Goal: Task Accomplishment & Management: Complete application form

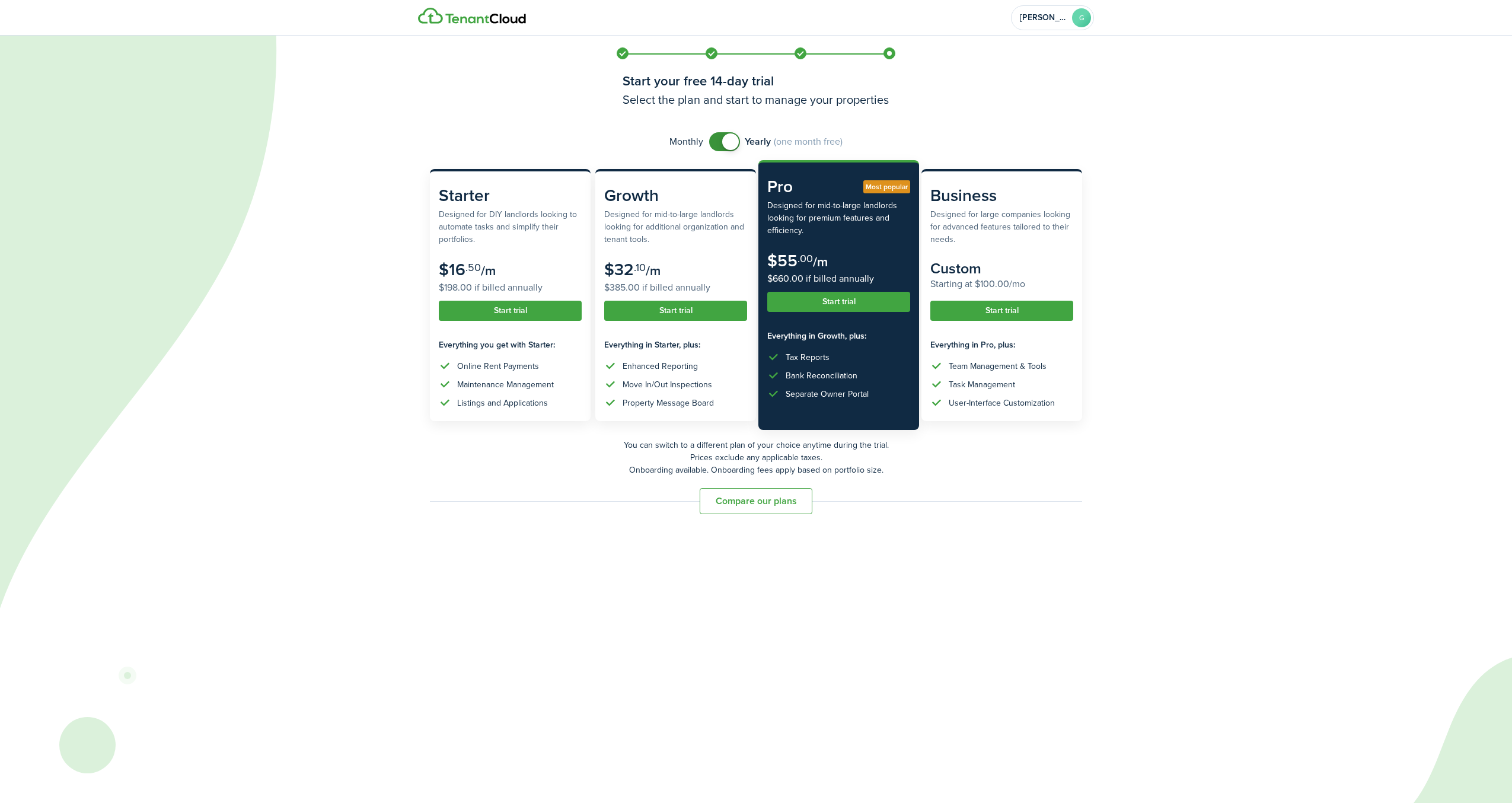
checkbox input "false"
click at [724, 140] on span at bounding box center [730, 141] width 16 height 16
click at [500, 302] on button "Start trial" at bounding box center [510, 305] width 143 height 20
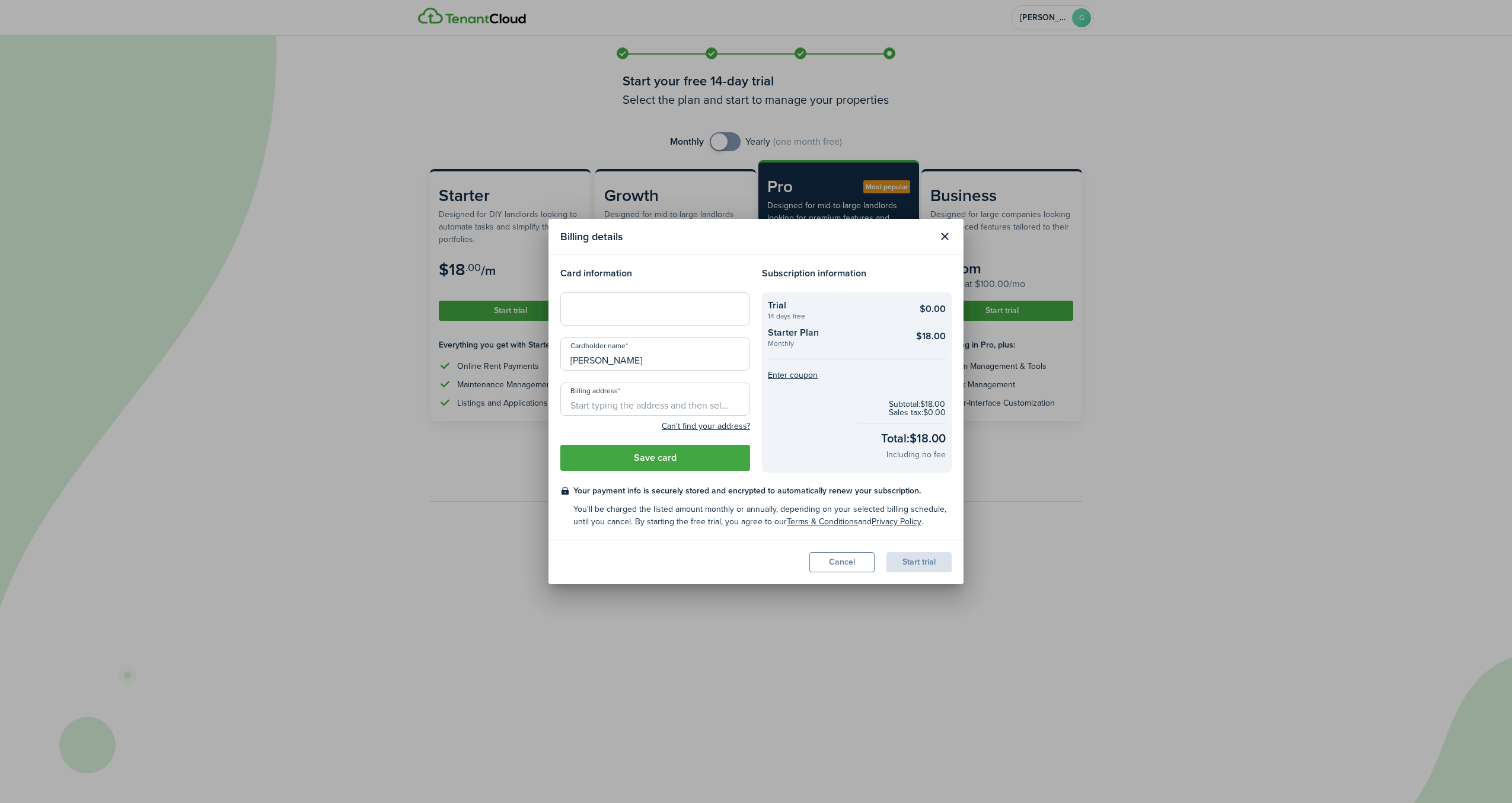
click at [682, 357] on input "[PERSON_NAME]" at bounding box center [655, 354] width 190 height 33
type input "G"
type input "[PERSON_NAME]"
click at [725, 404] on input "Billing address" at bounding box center [655, 399] width 190 height 33
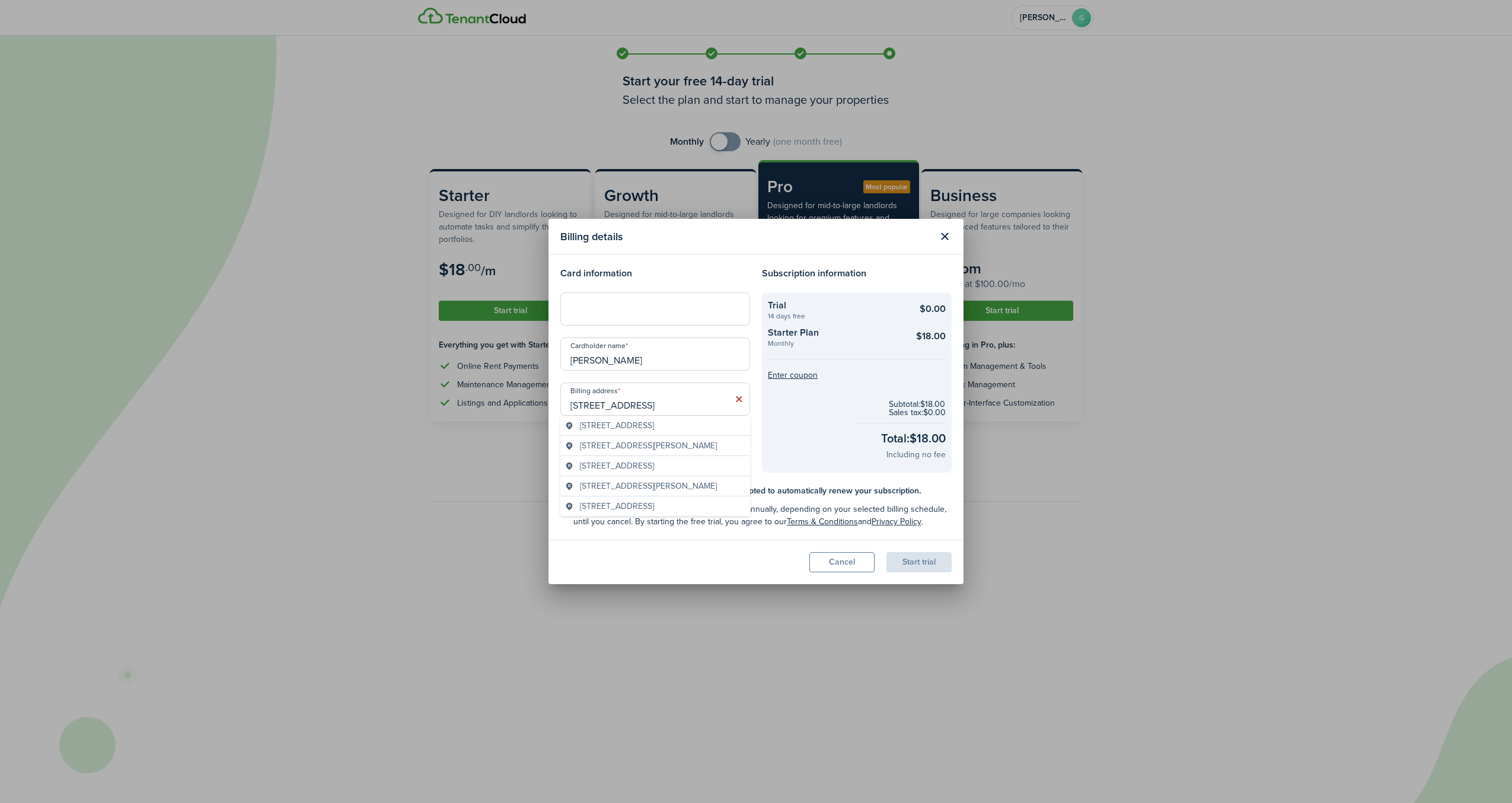
click at [654, 430] on span "[STREET_ADDRESS]" at bounding box center [617, 425] width 74 height 13
type input "[STREET_ADDRESS]"
click at [687, 460] on button "Save card" at bounding box center [655, 458] width 190 height 26
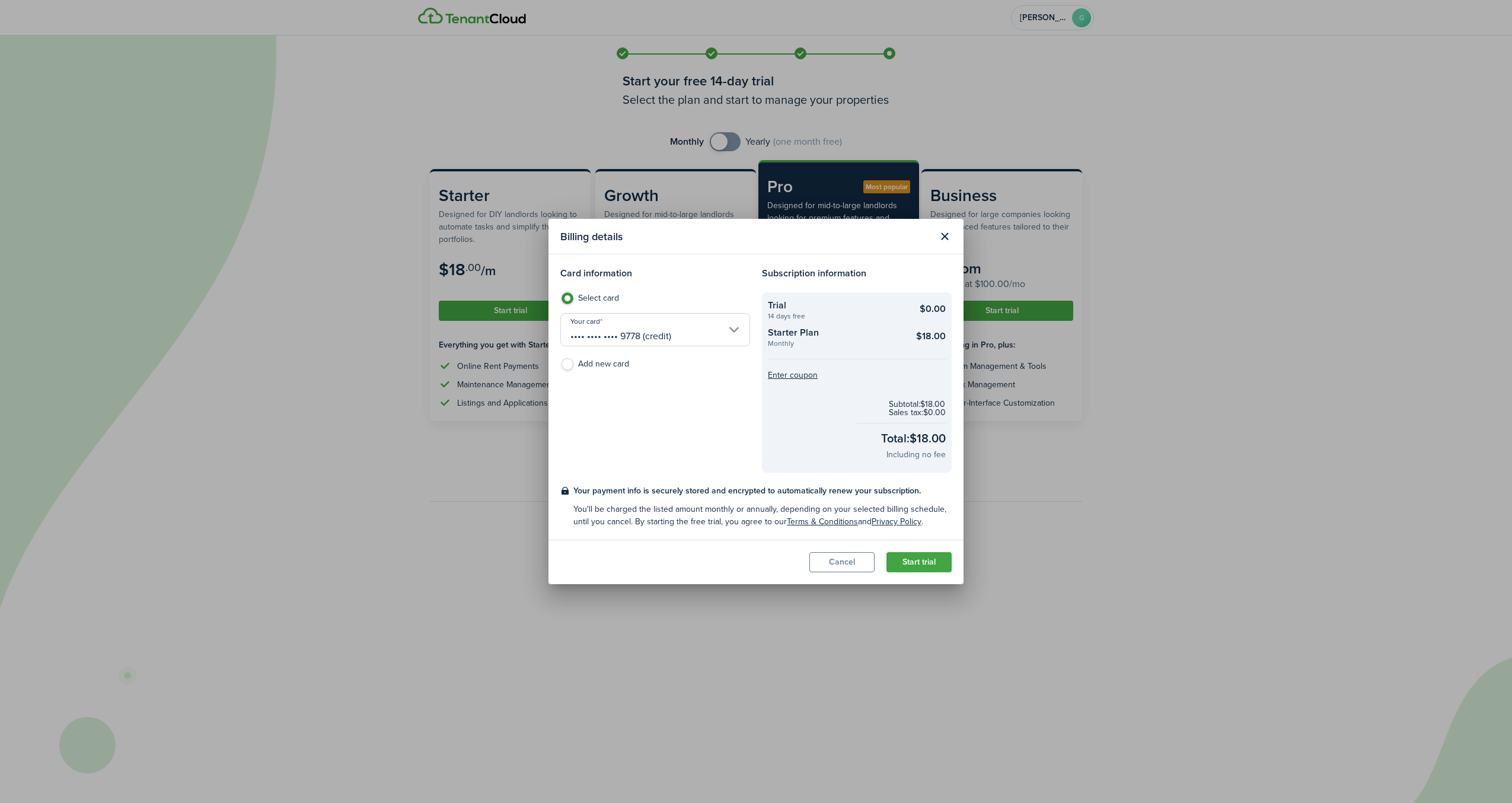
click at [931, 566] on button "Start trial" at bounding box center [919, 562] width 65 height 20
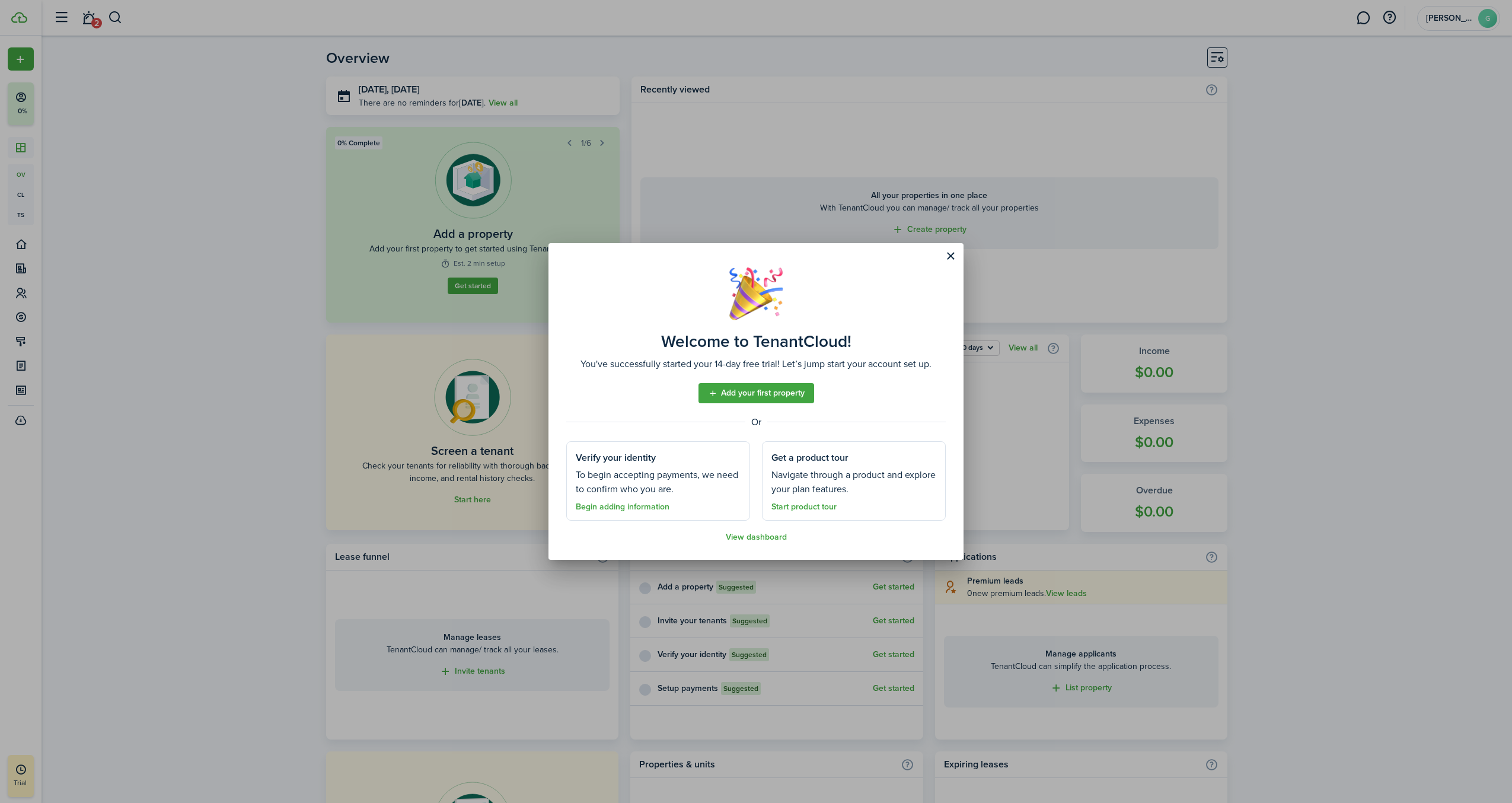
click at [755, 387] on link "Add your first property" at bounding box center [757, 393] width 116 height 20
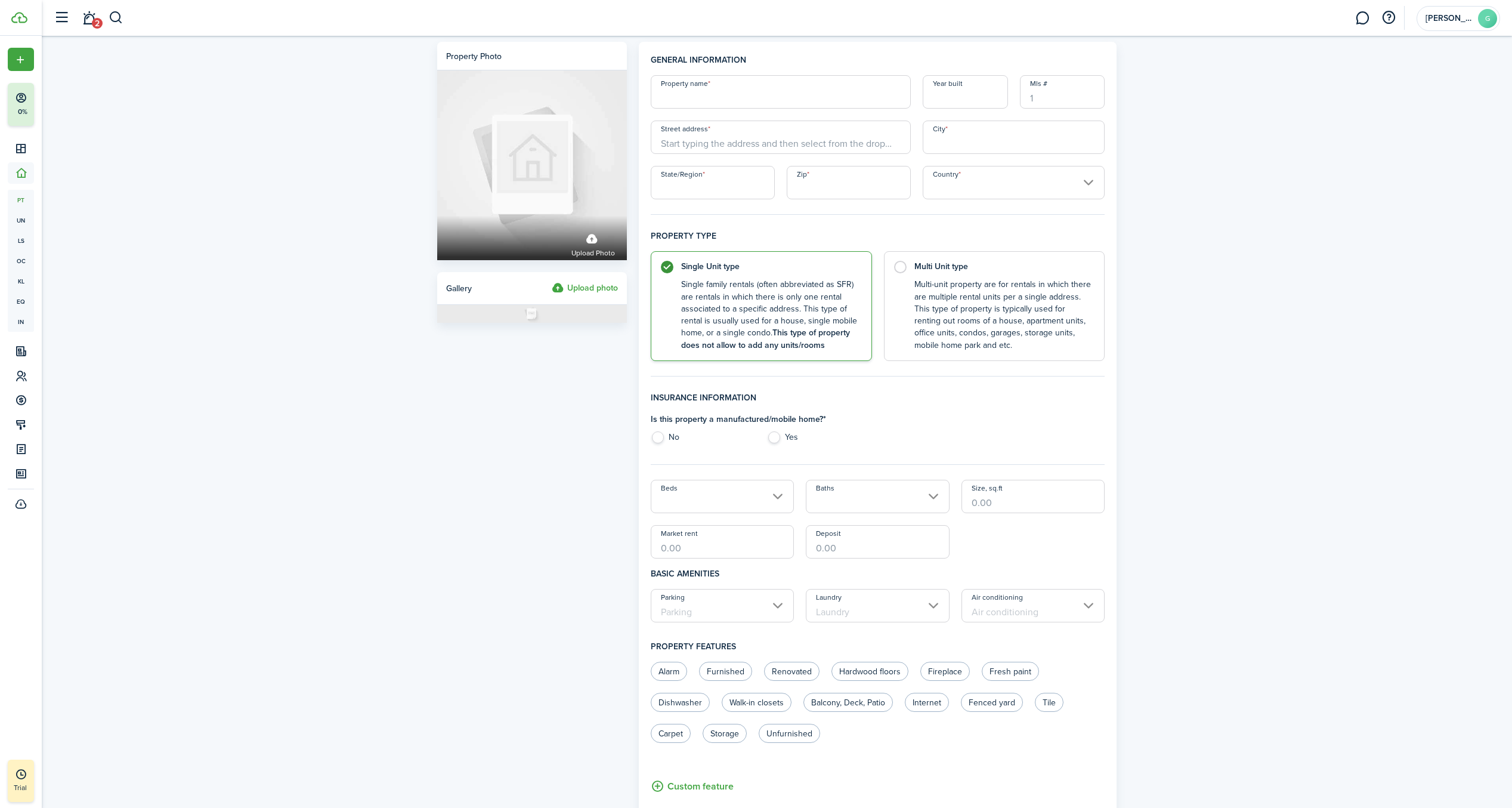
click at [763, 95] on input "Property name" at bounding box center [781, 91] width 260 height 33
type input "[STREET_ADDRESS][PERSON_NAME] LLC."
click at [962, 101] on input "Year built" at bounding box center [965, 91] width 85 height 33
type input "1950"
drag, startPoint x: 765, startPoint y: 94, endPoint x: 824, endPoint y: 106, distance: 60.2
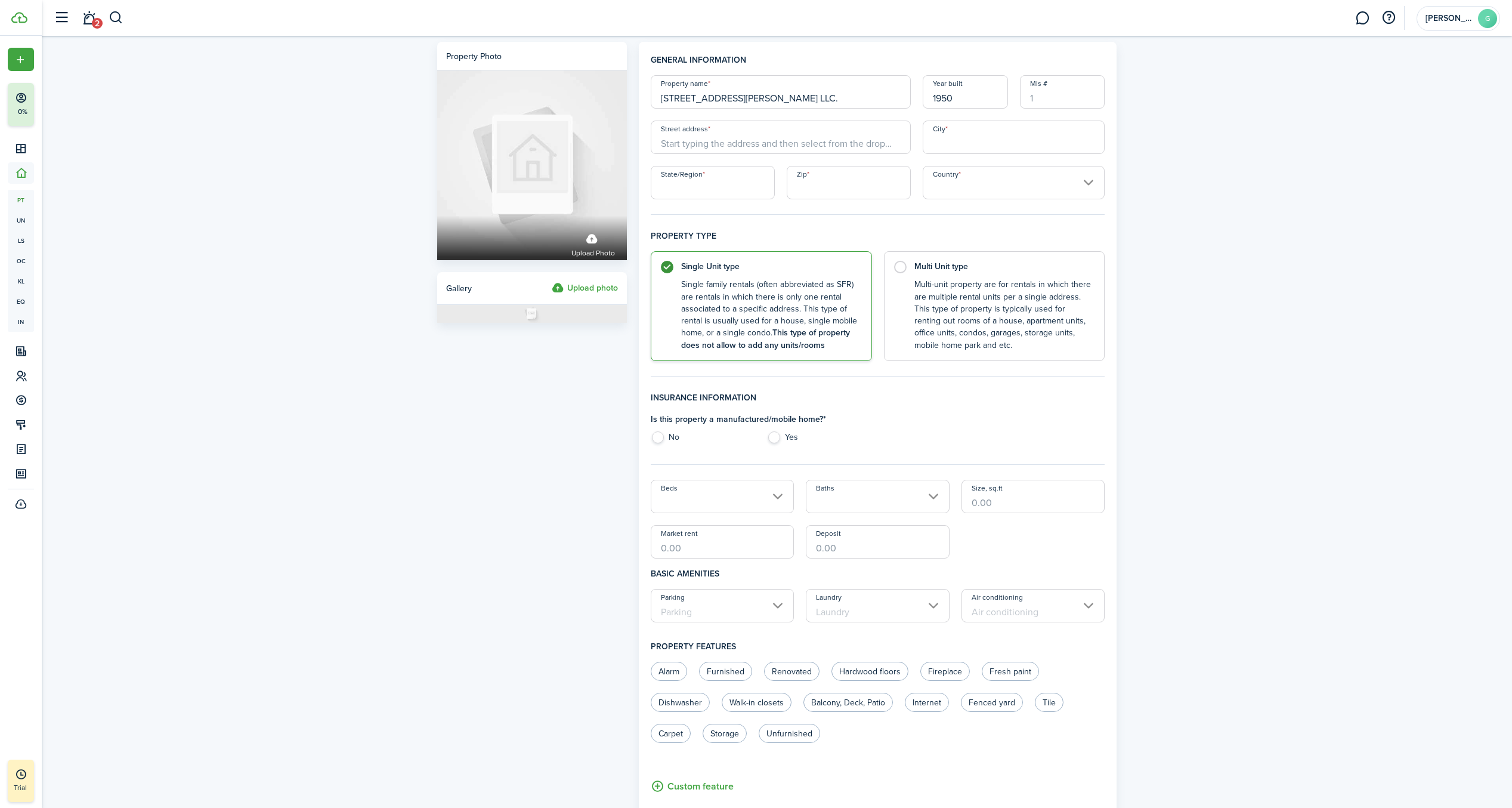
click at [710, 102] on input "[STREET_ADDRESS][PERSON_NAME] LLC." at bounding box center [781, 91] width 260 height 33
click at [878, 90] on input "[STREET_ADDRESS][PERSON_NAME] LLC." at bounding box center [781, 91] width 260 height 33
drag, startPoint x: 661, startPoint y: 99, endPoint x: 777, endPoint y: 95, distance: 116.1
click at [777, 95] on input "[STREET_ADDRESS][PERSON_NAME] LLC." at bounding box center [781, 91] width 260 height 33
click at [833, 91] on input "[STREET_ADDRESS][PERSON_NAME] LLC." at bounding box center [781, 91] width 260 height 33
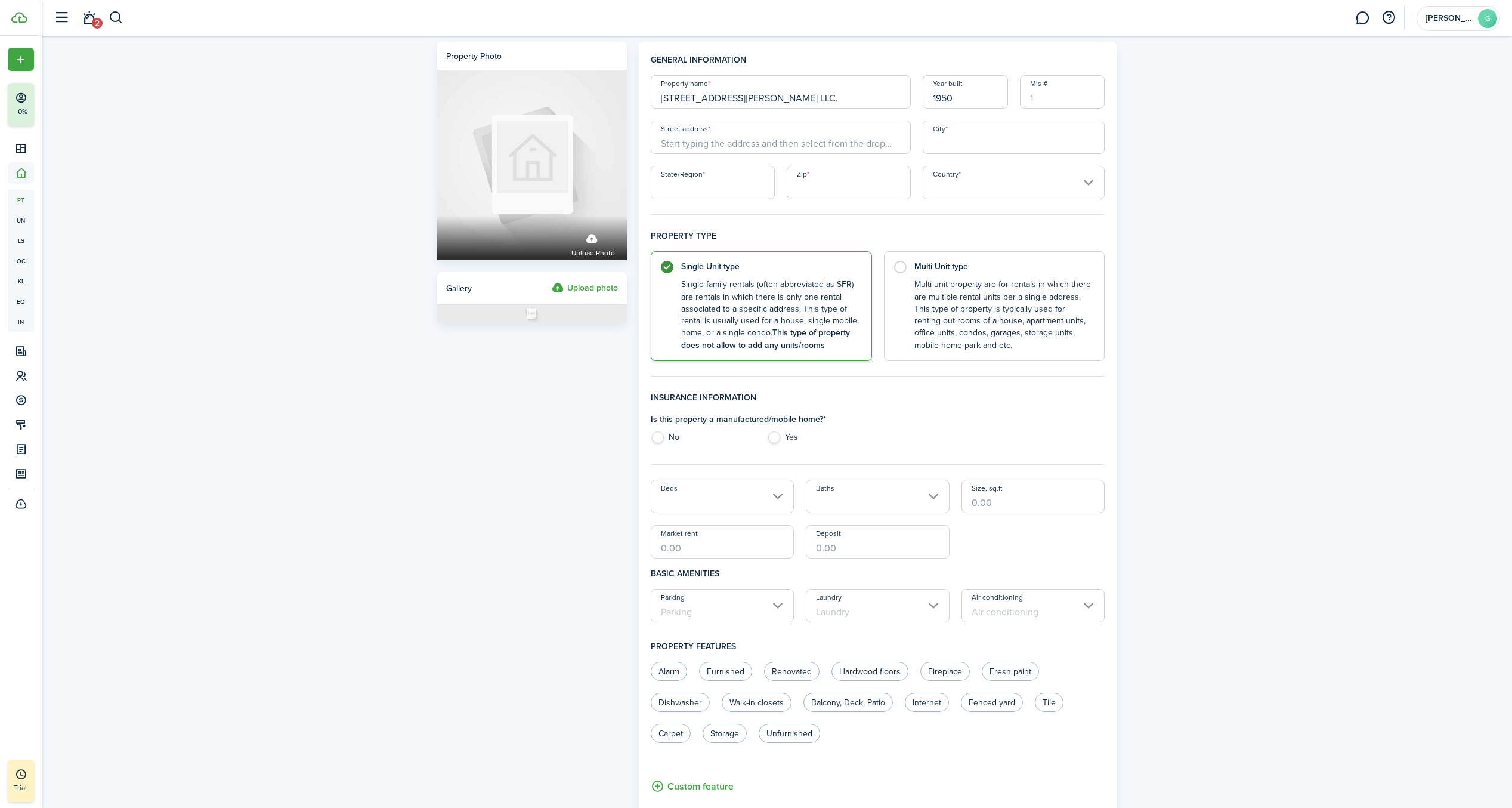
drag, startPoint x: 669, startPoint y: 93, endPoint x: 675, endPoint y: 95, distance: 6.3
click at [675, 95] on input "[STREET_ADDRESS][PERSON_NAME] LLC." at bounding box center [781, 91] width 260 height 33
drag, startPoint x: 667, startPoint y: 92, endPoint x: 661, endPoint y: 104, distance: 13.4
click at [681, 100] on input "[STREET_ADDRESS][PERSON_NAME] LLC." at bounding box center [781, 91] width 260 height 33
drag, startPoint x: 659, startPoint y: 98, endPoint x: 760, endPoint y: 105, distance: 101.2
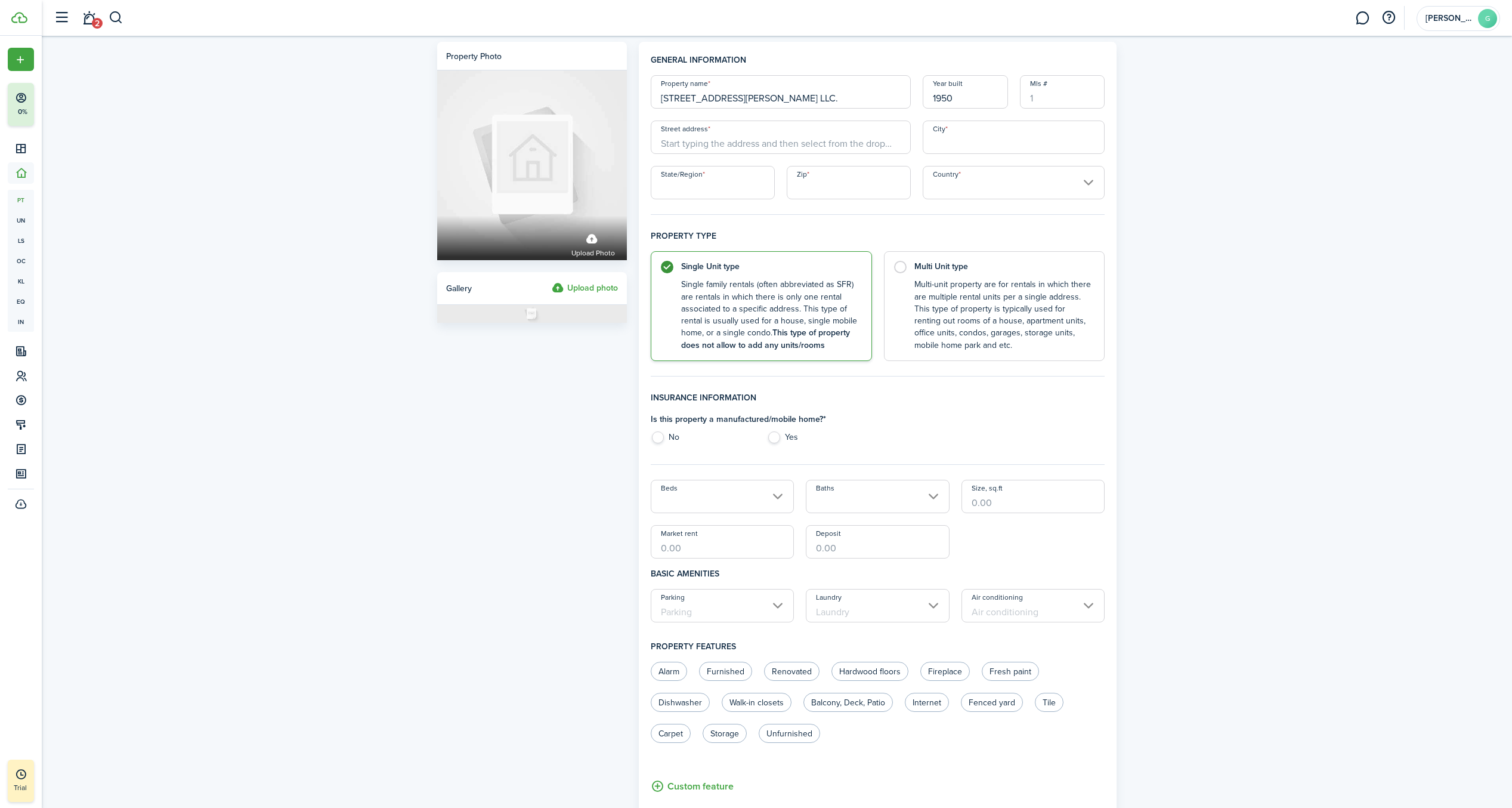
click at [760, 104] on input "[STREET_ADDRESS][PERSON_NAME] LLC." at bounding box center [781, 91] width 260 height 33
click at [739, 151] on input "Street address" at bounding box center [781, 137] width 260 height 33
click at [760, 124] on input "Street address" at bounding box center [781, 137] width 260 height 33
paste input "[STREET_ADDRESS][PERSON_NAME]"
type input "[STREET_ADDRESS][PERSON_NAME]"
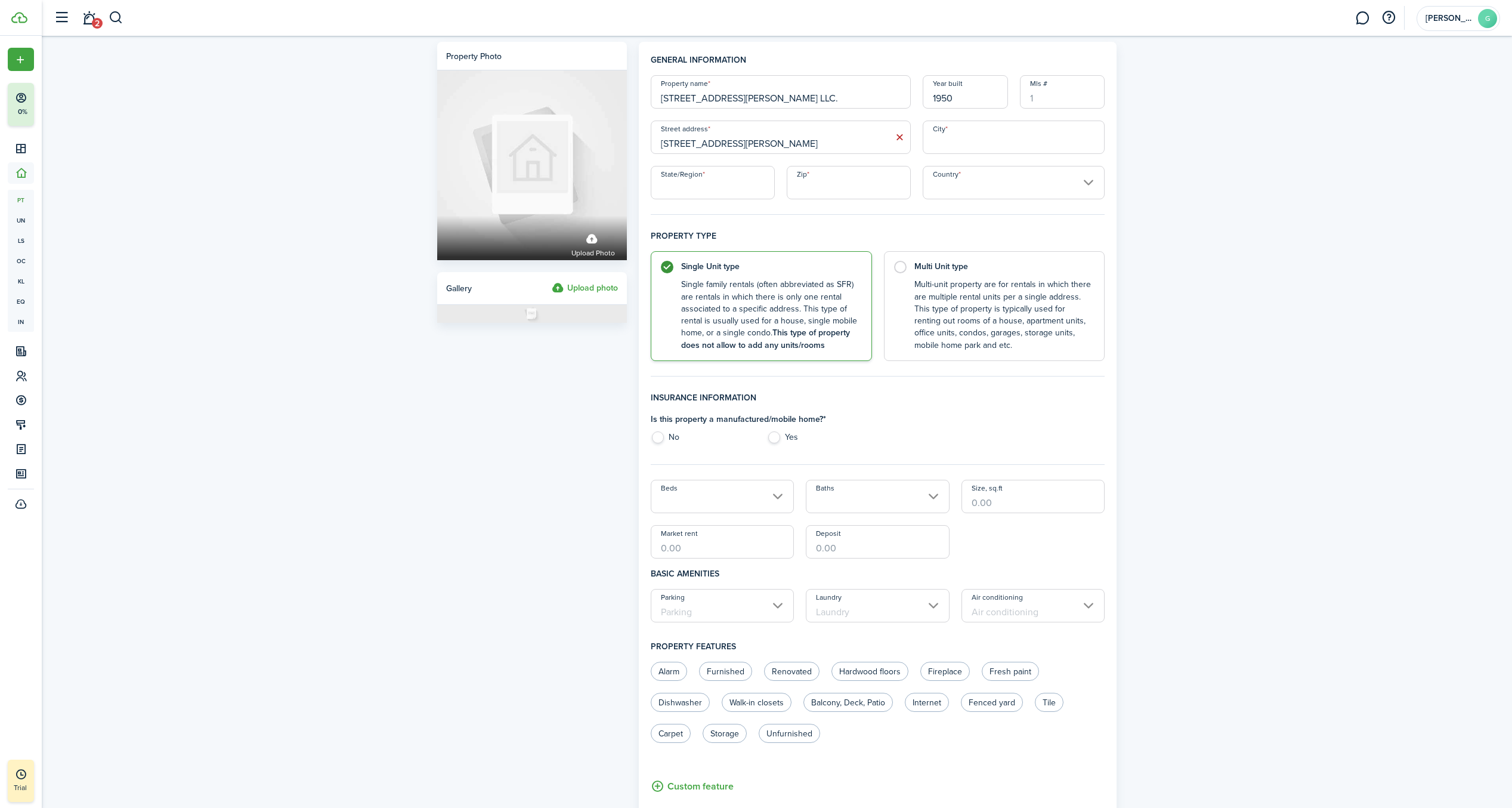
click at [1018, 138] on input "City" at bounding box center [1014, 137] width 183 height 33
type input "linden"
click at [704, 180] on input "State/Region" at bounding box center [712, 182] width 124 height 33
type input "[US_STATE]"
click at [1027, 197] on input "Country" at bounding box center [1014, 182] width 183 height 33
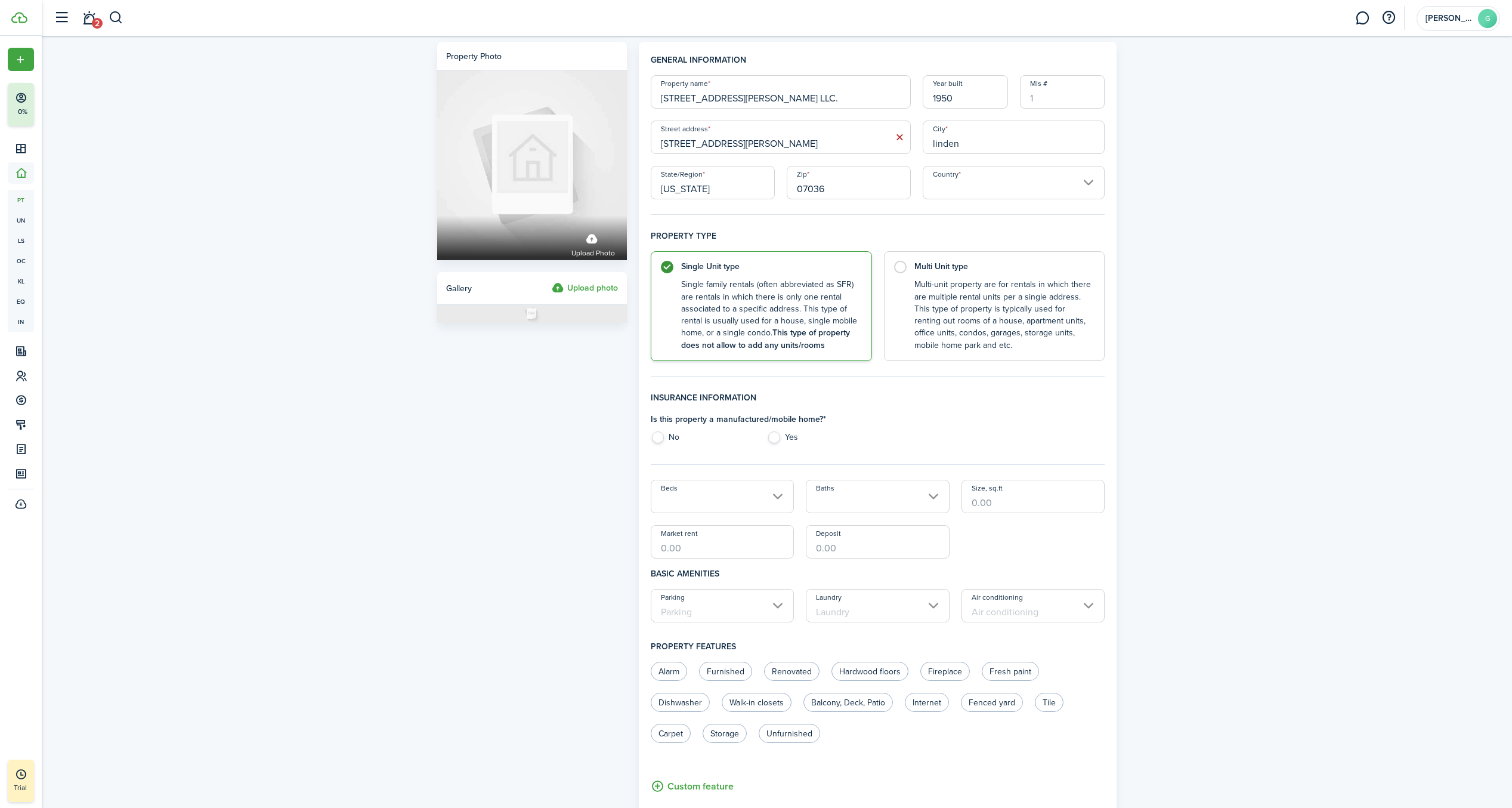
type input "07036"
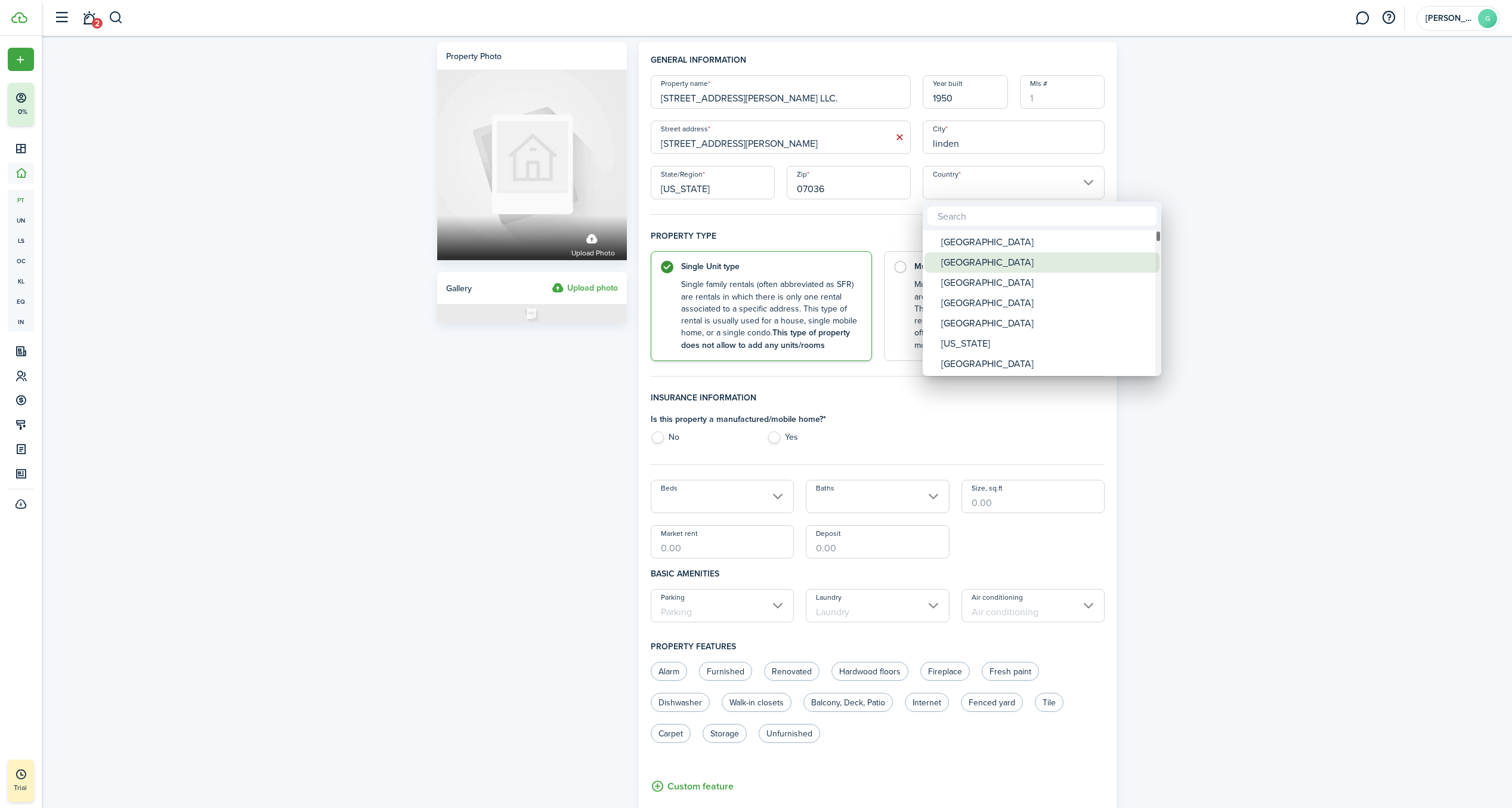
click at [1027, 254] on div "[GEOGRAPHIC_DATA]" at bounding box center [1046, 263] width 211 height 20
type input "[GEOGRAPHIC_DATA]"
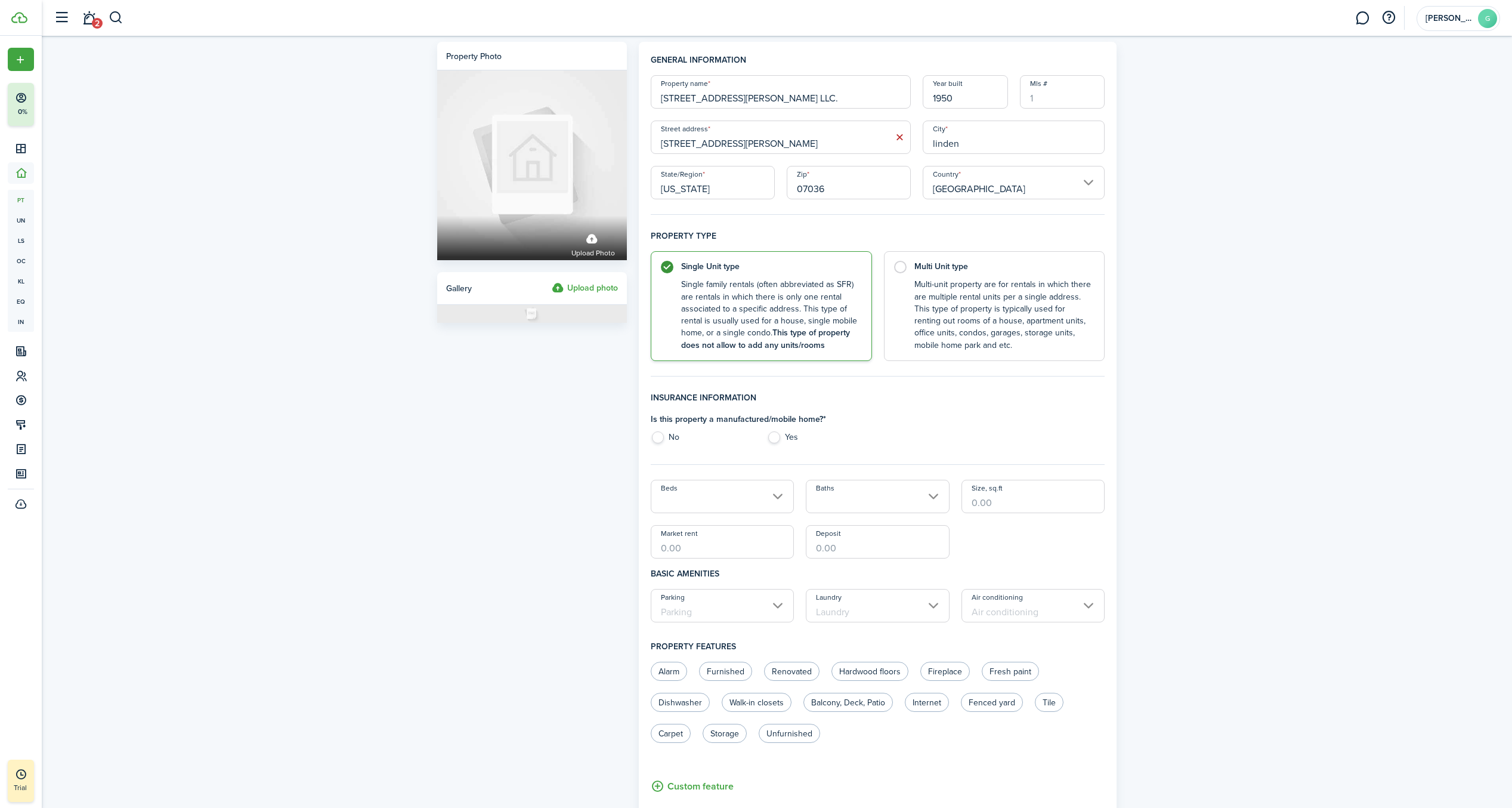
click at [1056, 173] on input "[GEOGRAPHIC_DATA]" at bounding box center [1014, 182] width 183 height 33
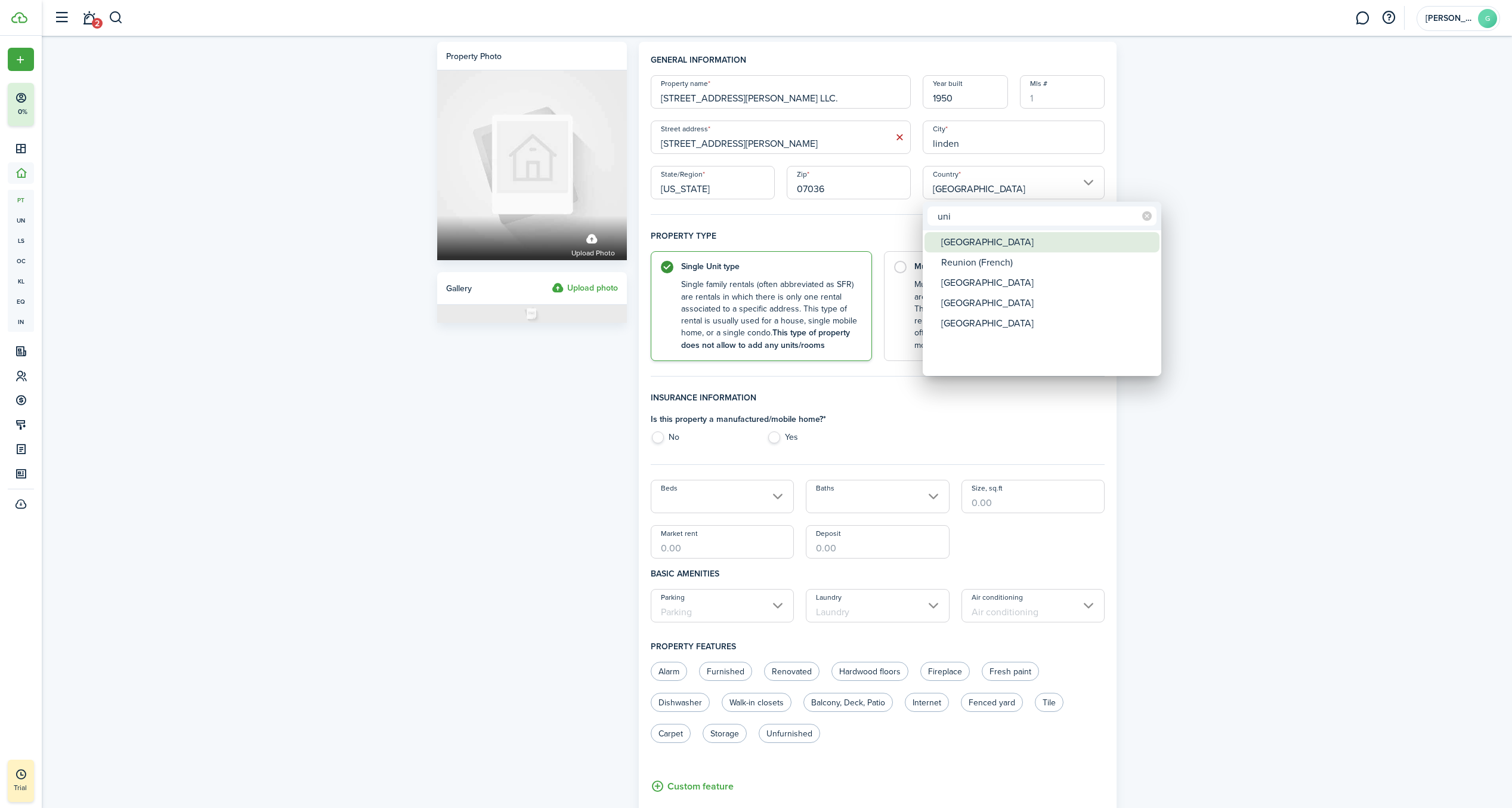
type input "uni"
click at [950, 242] on div "[GEOGRAPHIC_DATA]" at bounding box center [1046, 242] width 211 height 20
type input "[GEOGRAPHIC_DATA]"
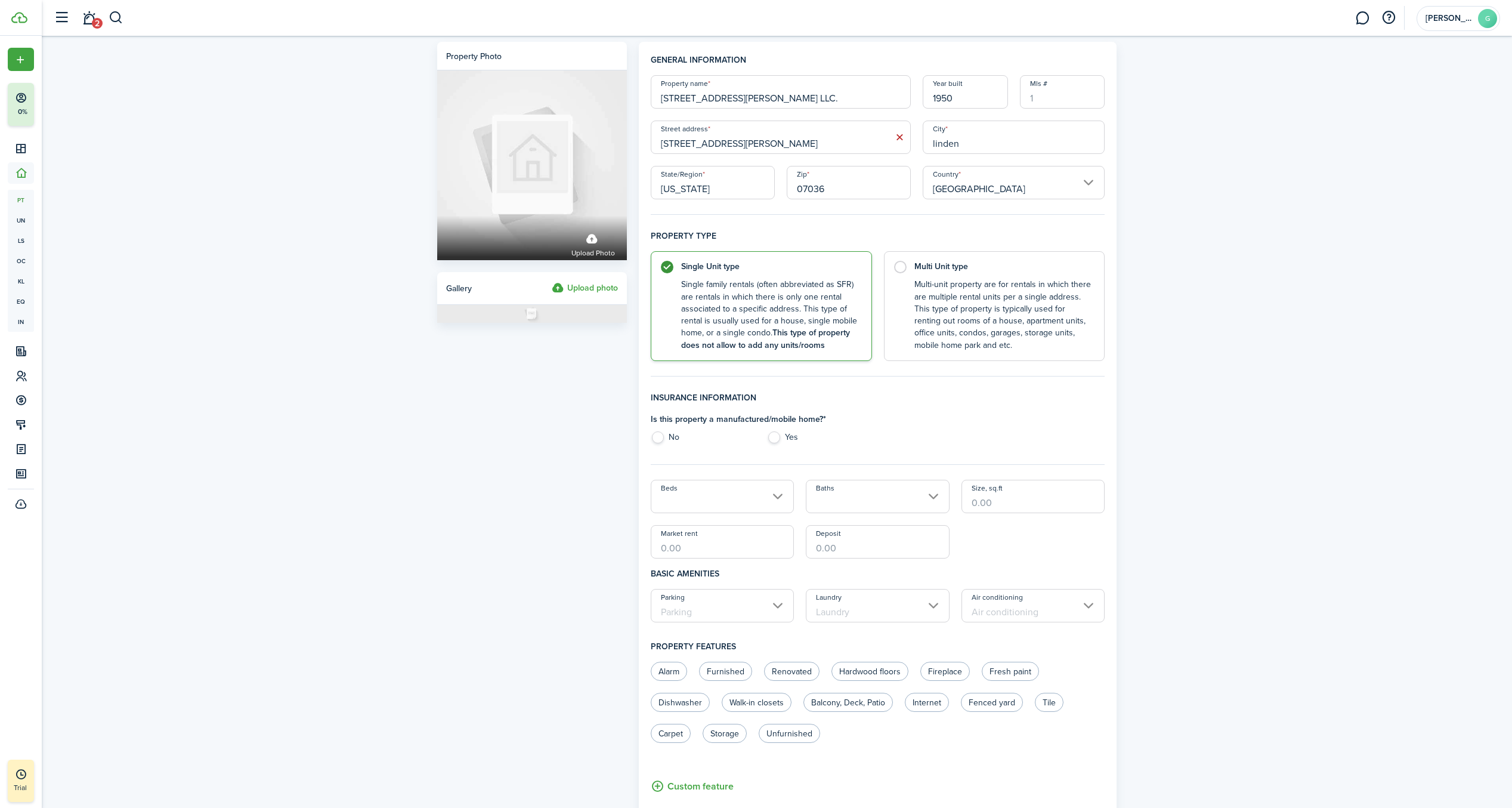
click at [659, 440] on label "No" at bounding box center [703, 440] width 104 height 18
radio input "true"
click at [770, 506] on input "Beds" at bounding box center [723, 497] width 143 height 33
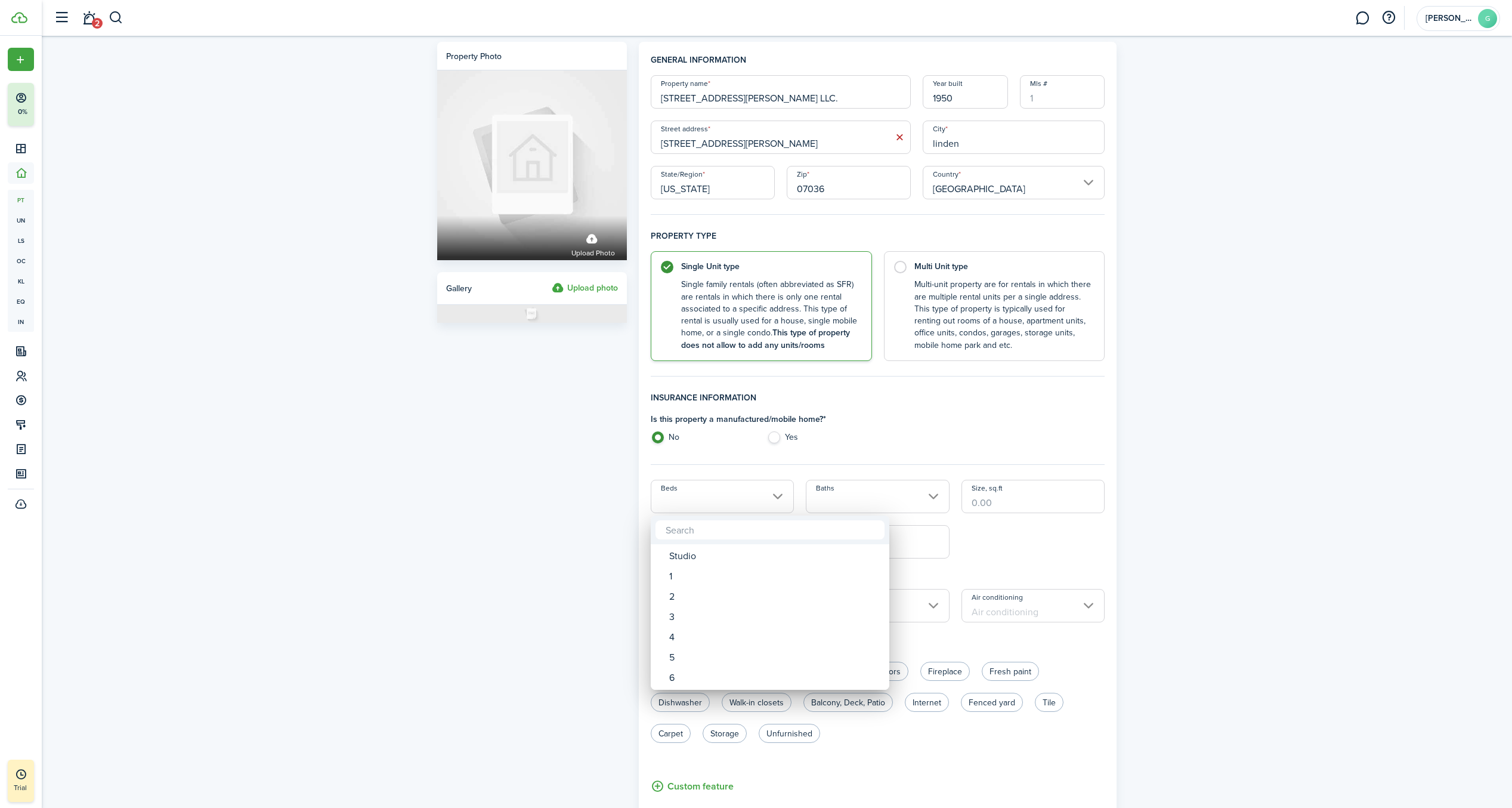
click at [763, 493] on div at bounding box center [756, 404] width 1703 height 999
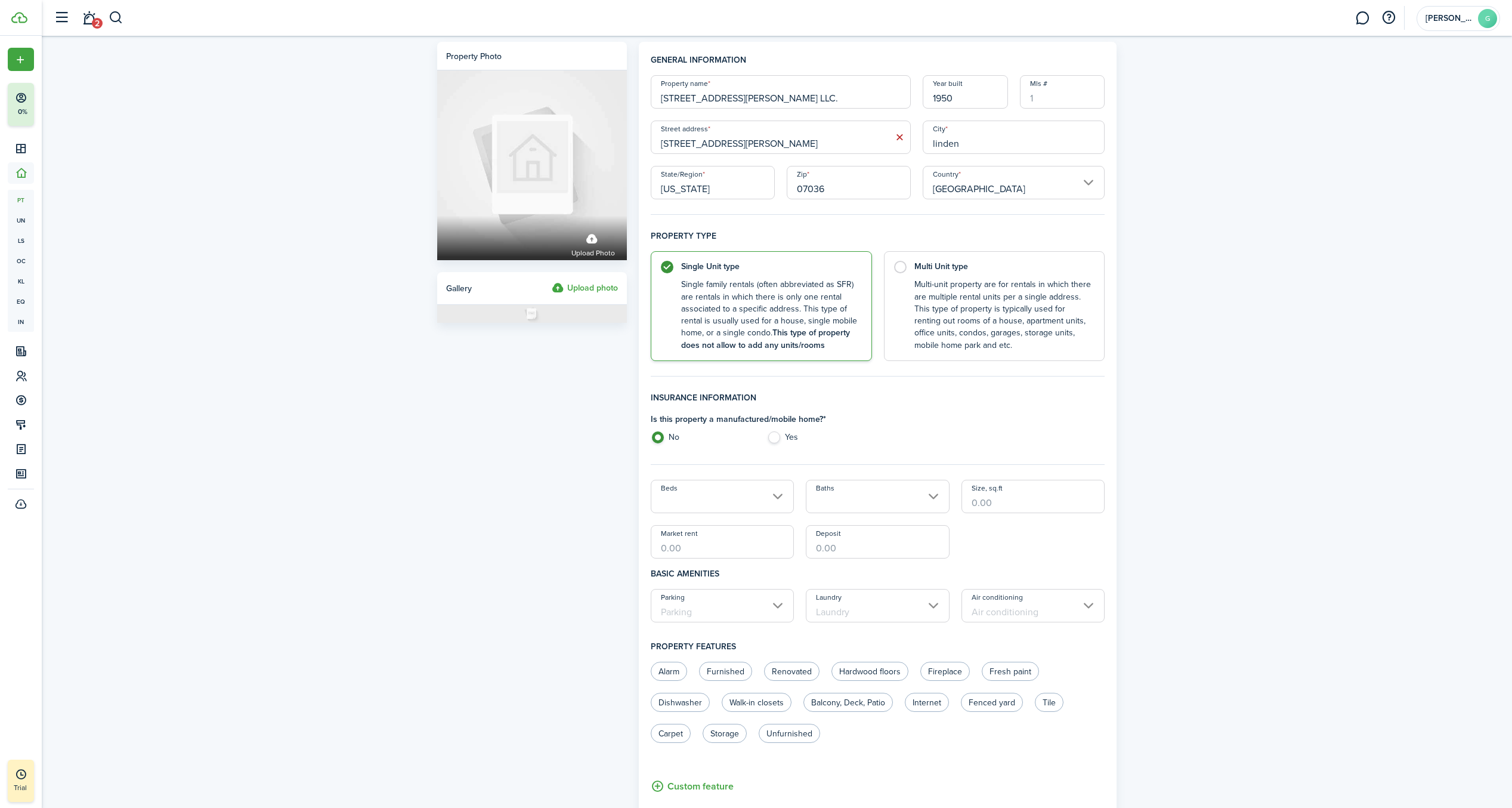
click at [1075, 504] on input "Size, sq.ft" at bounding box center [1033, 497] width 143 height 33
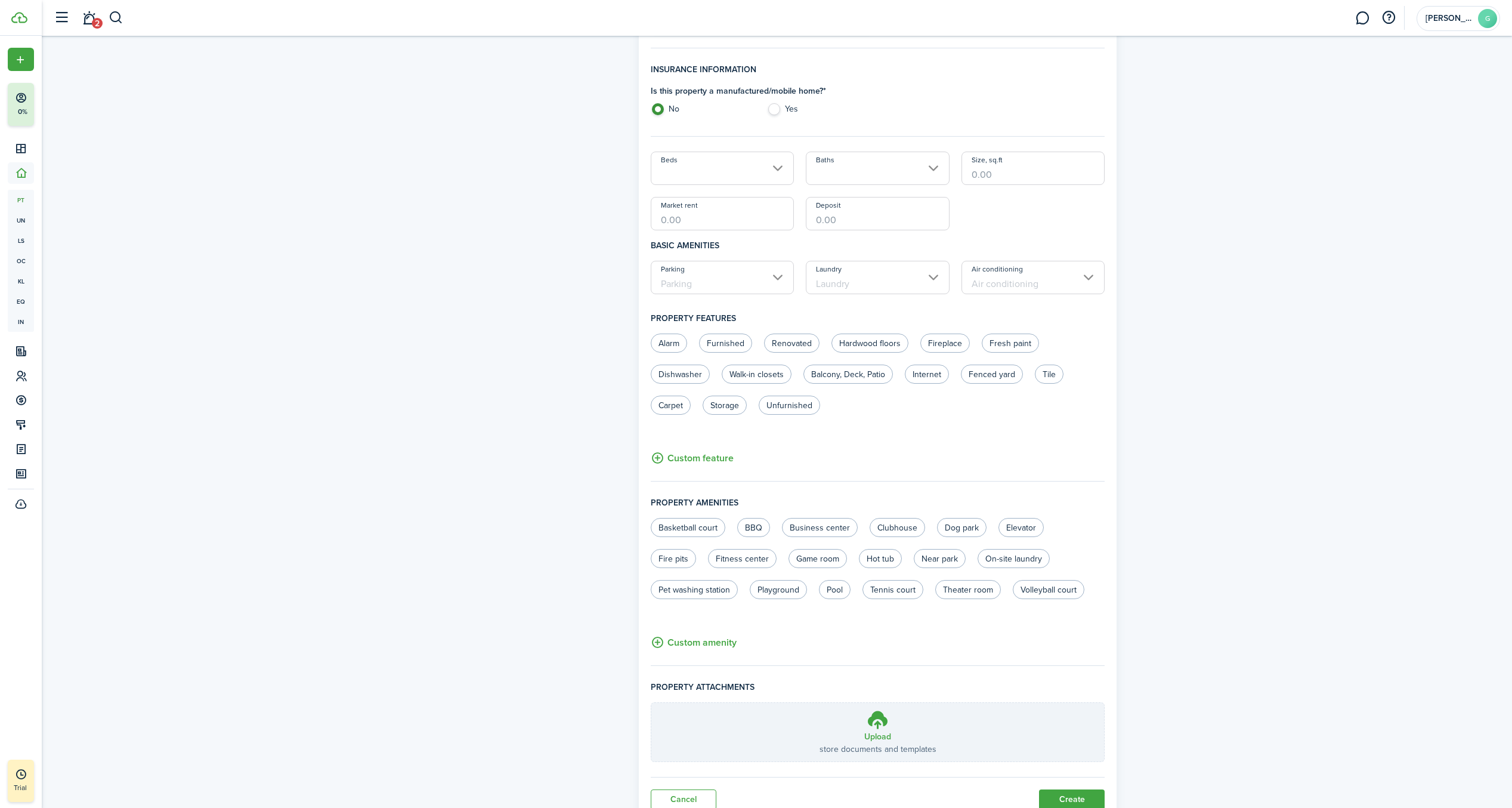
scroll to position [374, 0]
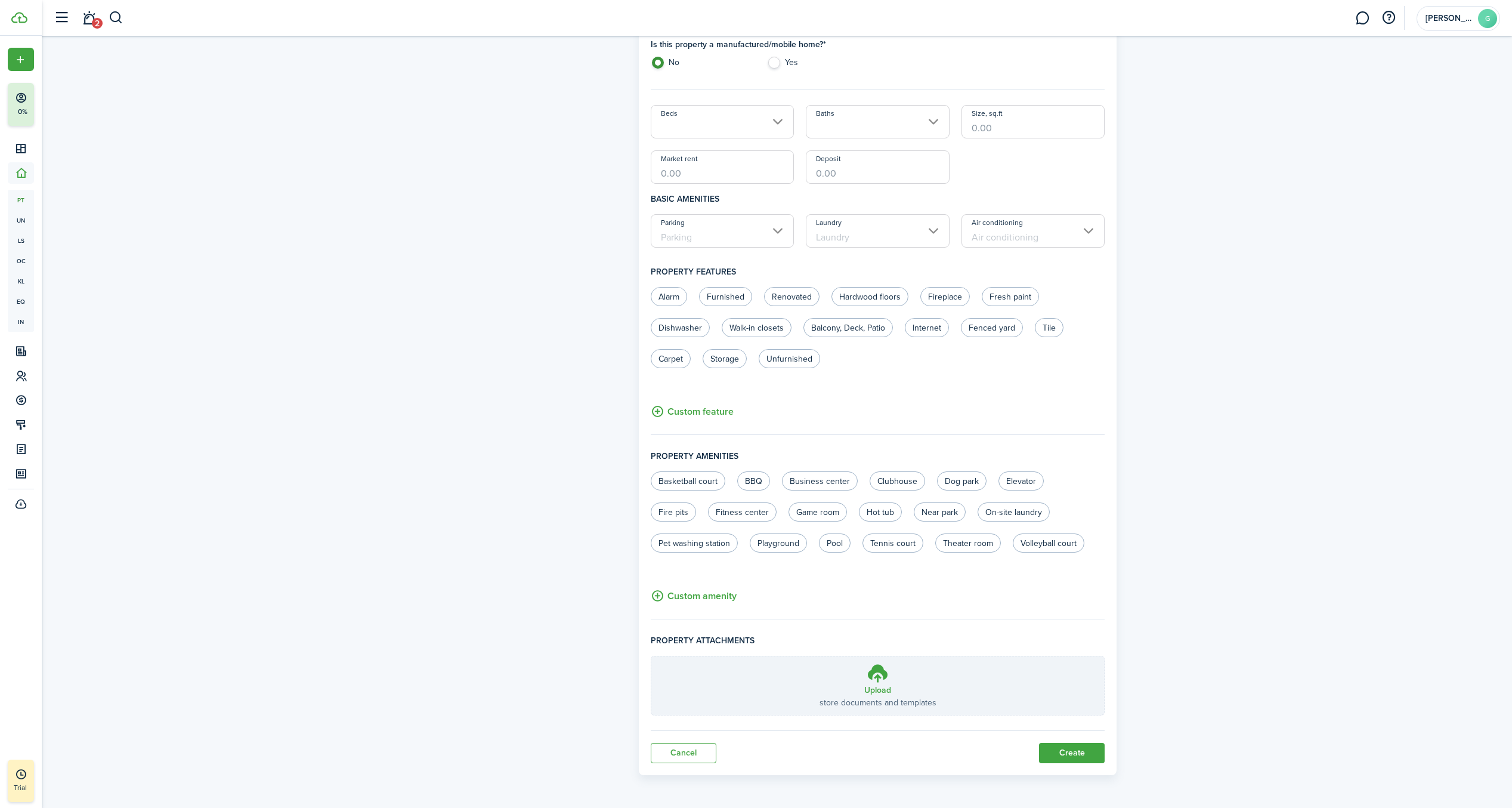
click at [1063, 747] on button "Create" at bounding box center [1072, 753] width 65 height 20
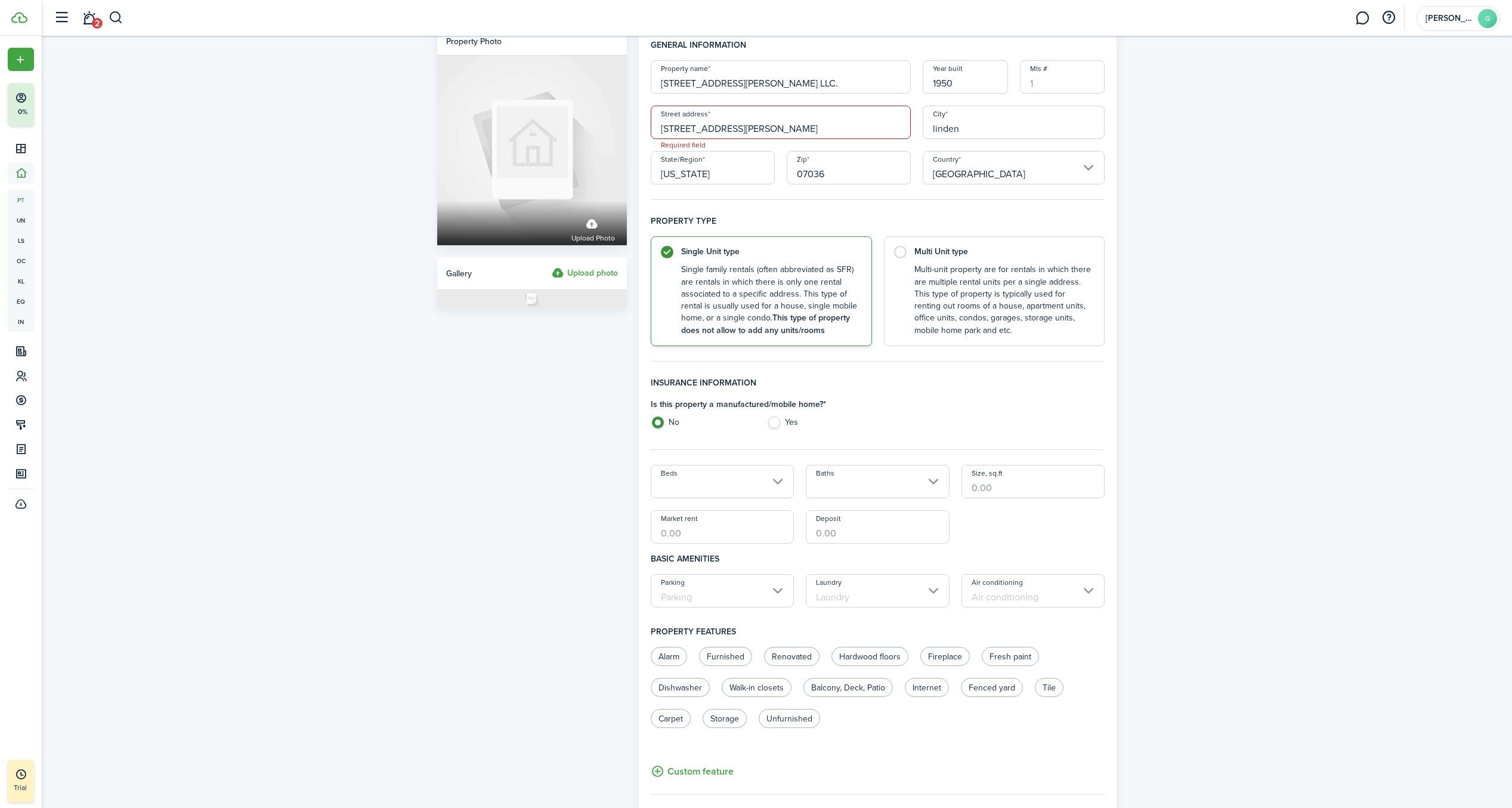
scroll to position [0, 0]
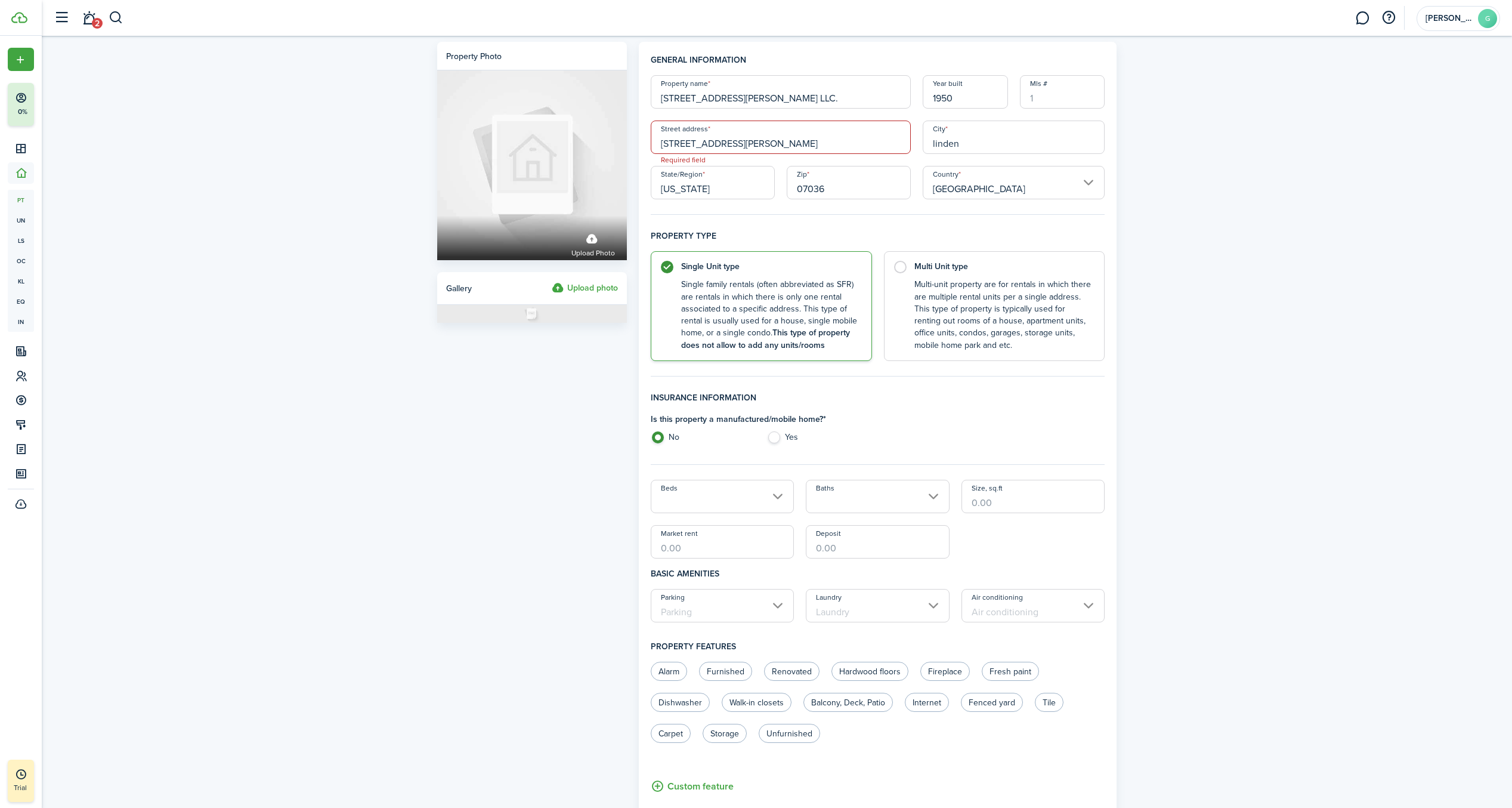
drag, startPoint x: 789, startPoint y: 132, endPoint x: 779, endPoint y: 138, distance: 11.7
click at [781, 137] on input "[STREET_ADDRESS][PERSON_NAME]" at bounding box center [781, 137] width 260 height 33
click at [1108, 209] on panel-main "General information Property name [STREET_ADDRESS][PERSON_NAME] LLC. Year built…" at bounding box center [878, 596] width 478 height 1108
click at [759, 132] on input "[STREET_ADDRESS][PERSON_NAME]" at bounding box center [781, 137] width 260 height 33
click at [841, 132] on input "[STREET_ADDRESS][PERSON_NAME]" at bounding box center [781, 137] width 260 height 33
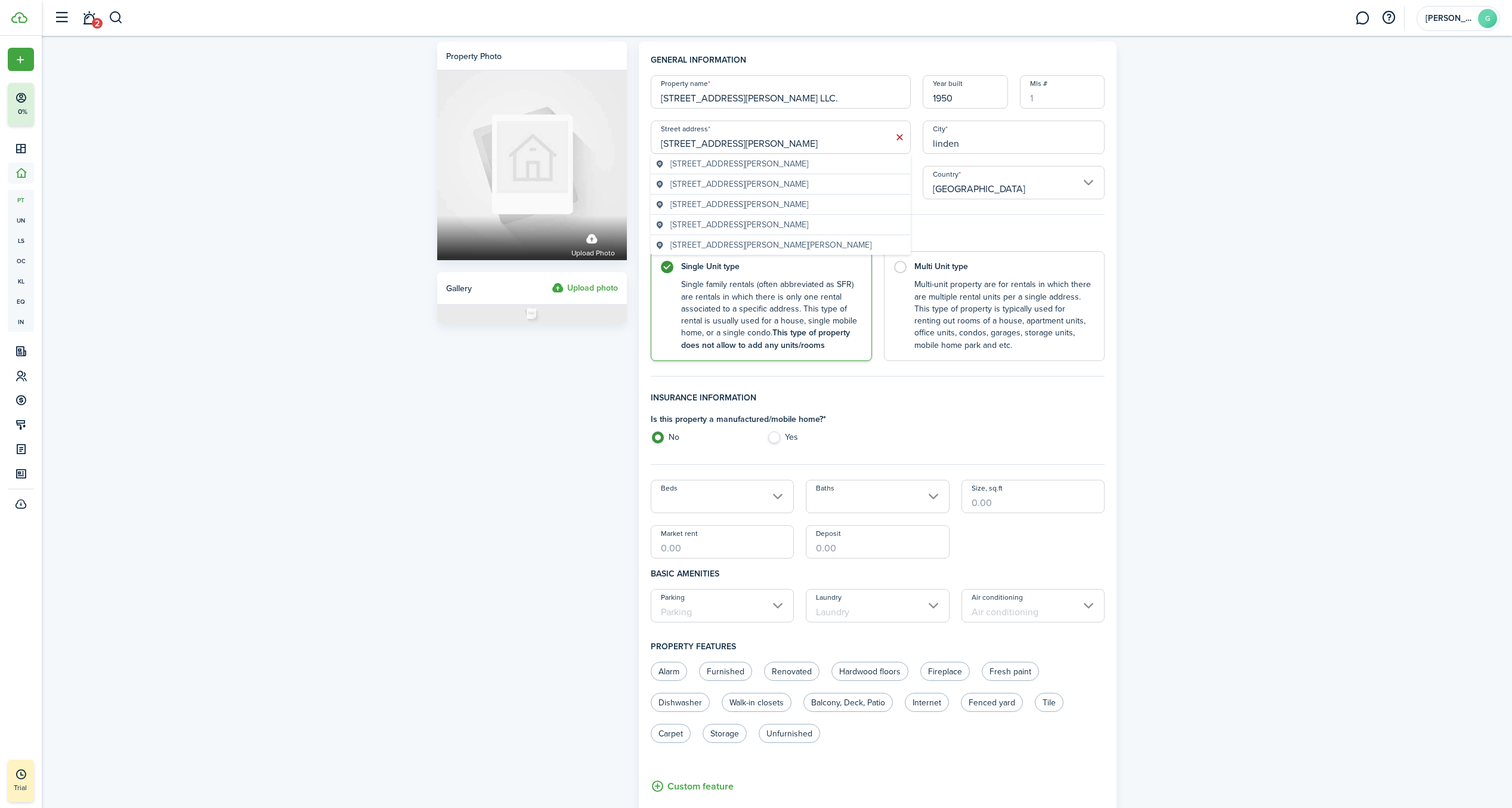
click at [807, 163] on span "[STREET_ADDRESS][PERSON_NAME]" at bounding box center [739, 164] width 138 height 13
type input "[STREET_ADDRESS][PERSON_NAME]"
type input "Linden"
type input "NJ"
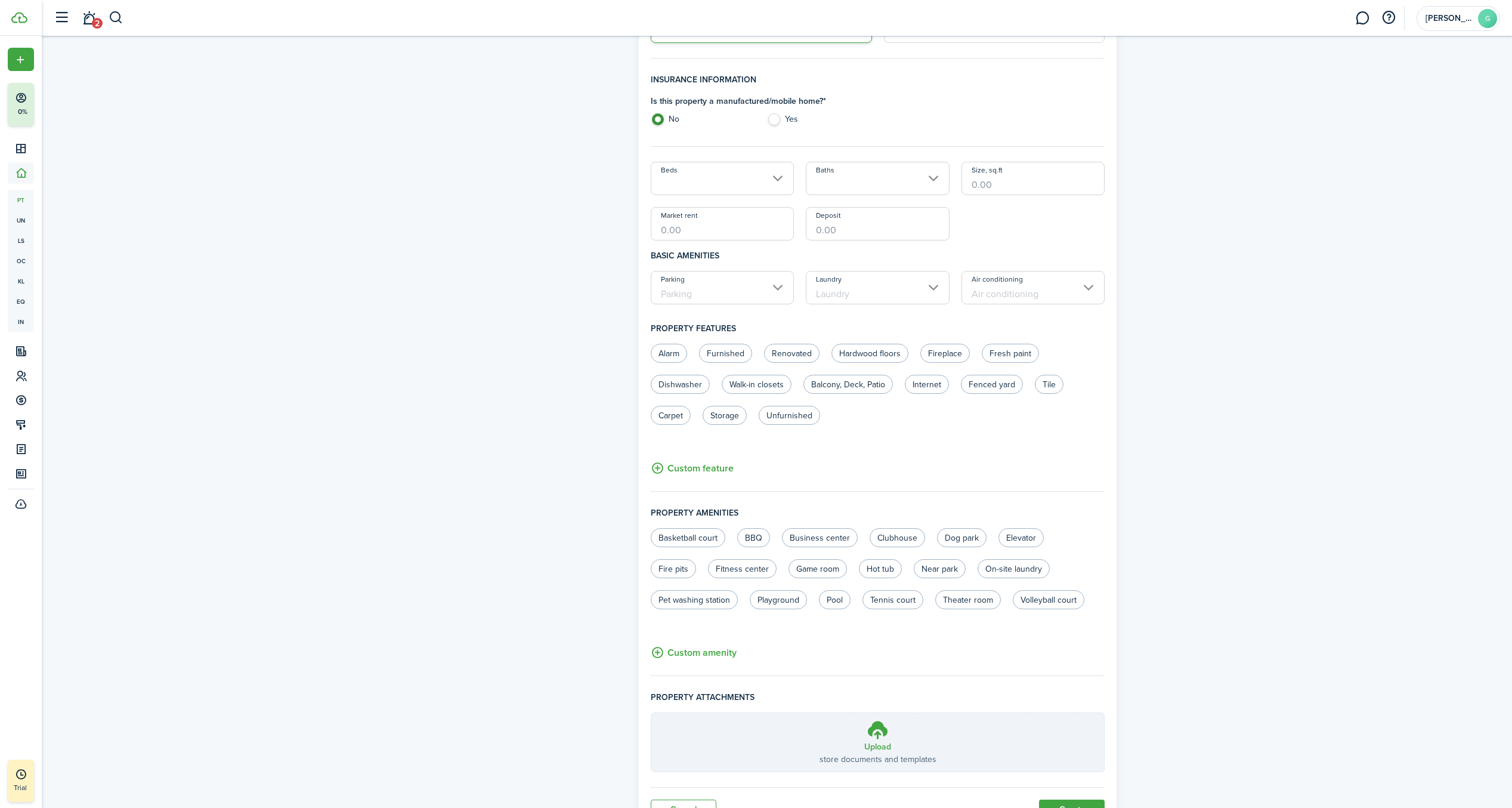
scroll to position [374, 0]
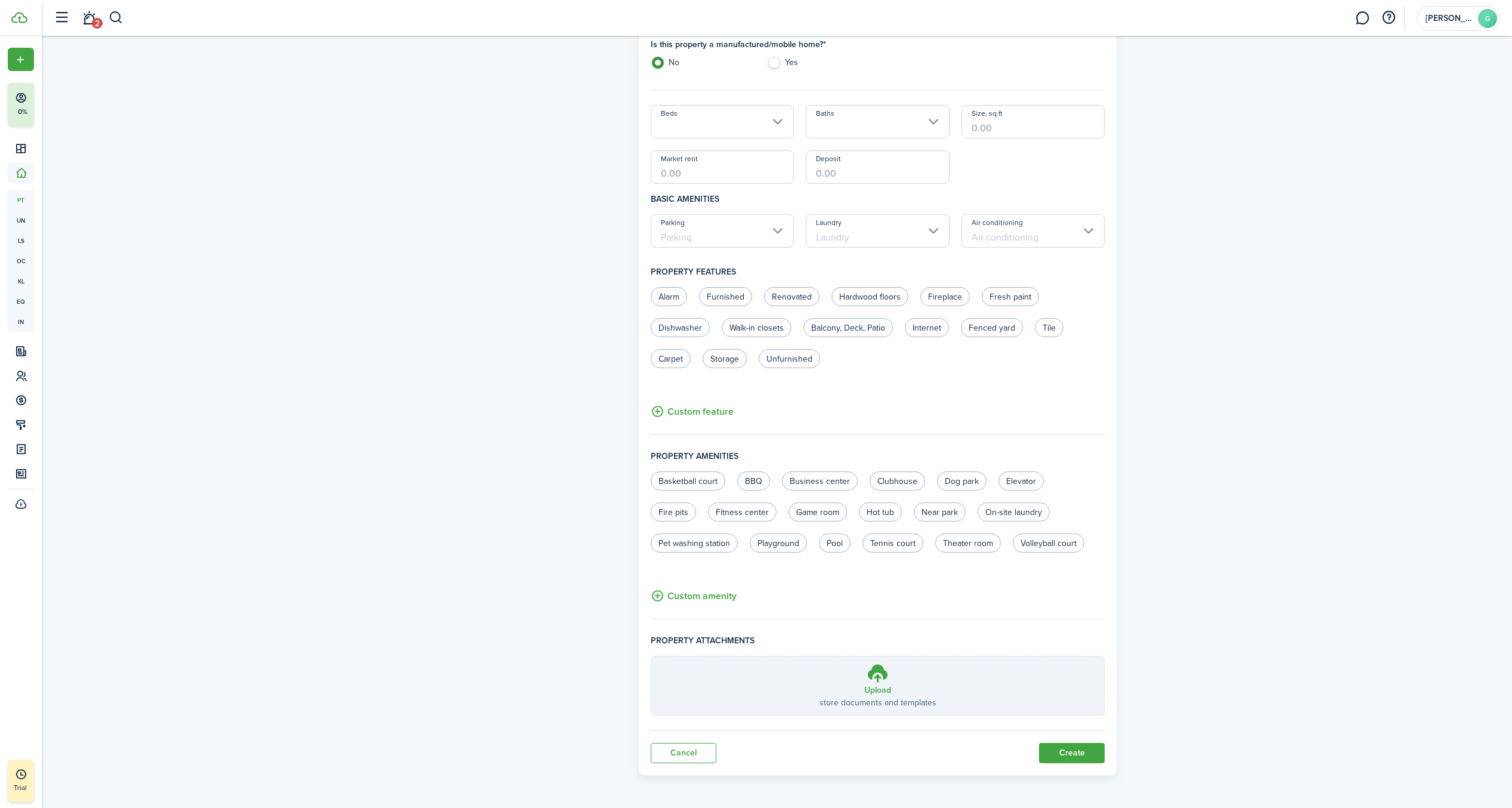
click at [1064, 746] on button "Create" at bounding box center [1072, 753] width 65 height 20
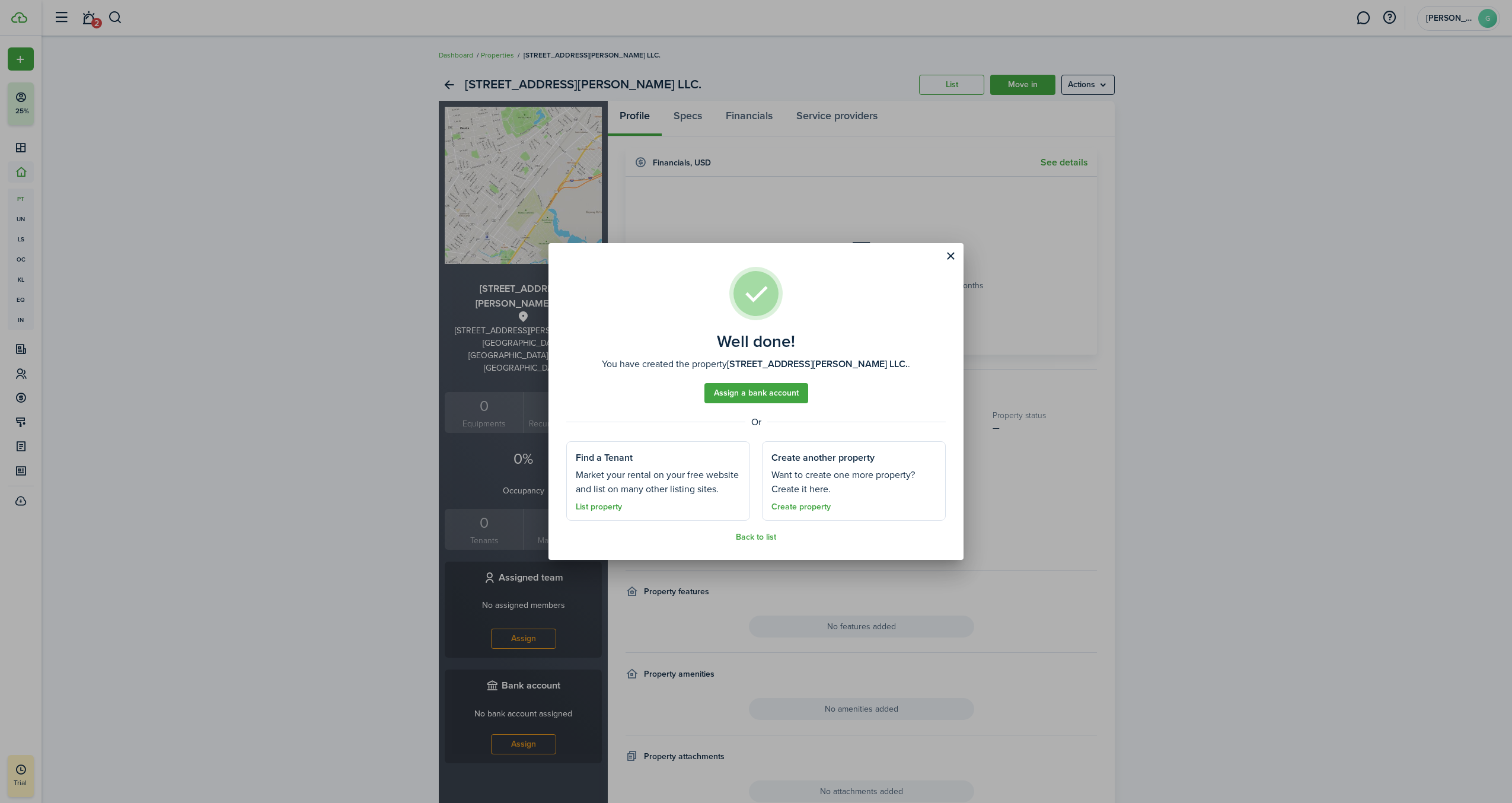
click at [776, 393] on link "Assign a bank account" at bounding box center [756, 393] width 103 height 20
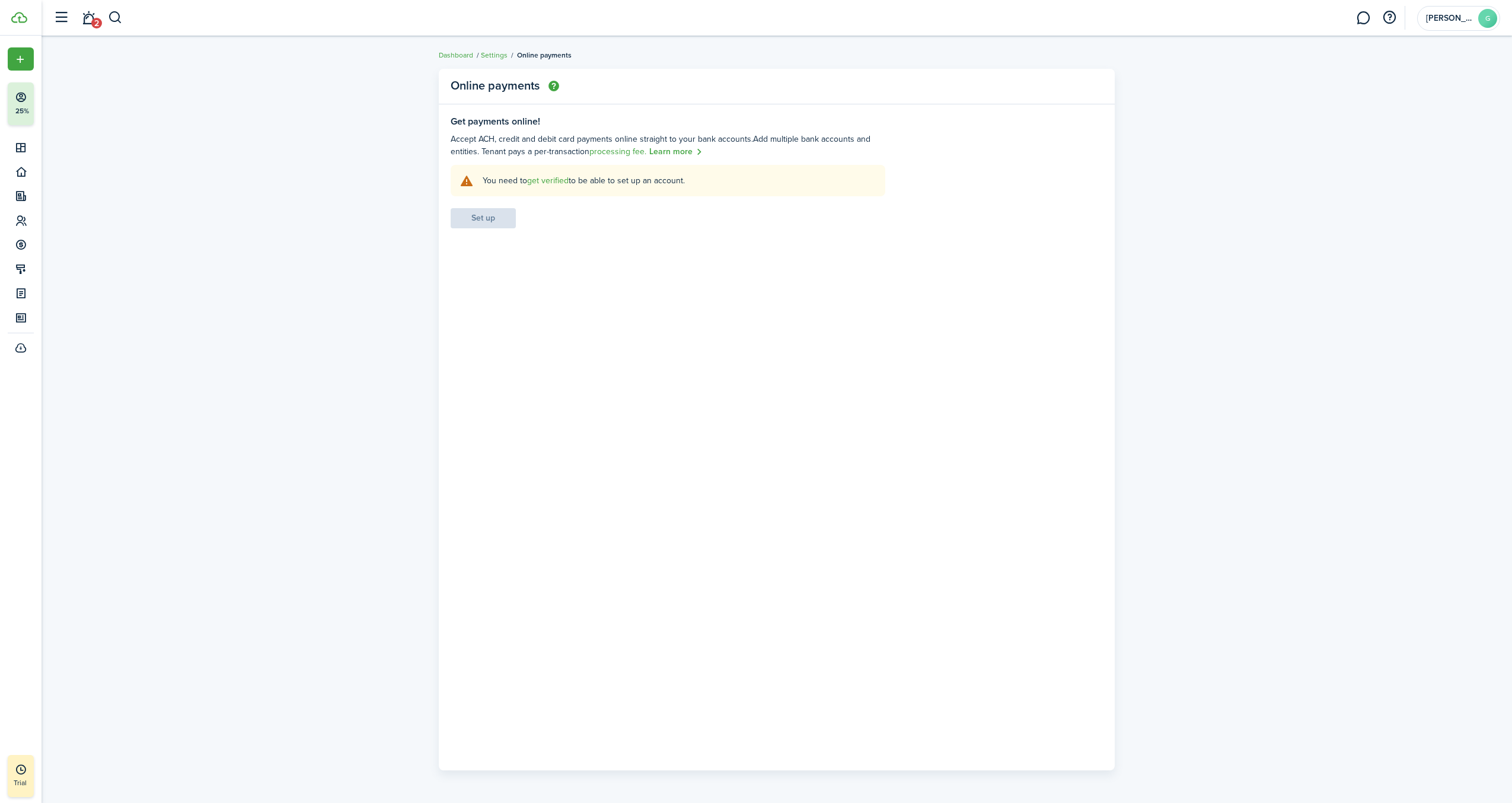
click at [562, 182] on link "get verified" at bounding box center [548, 181] width 42 height 13
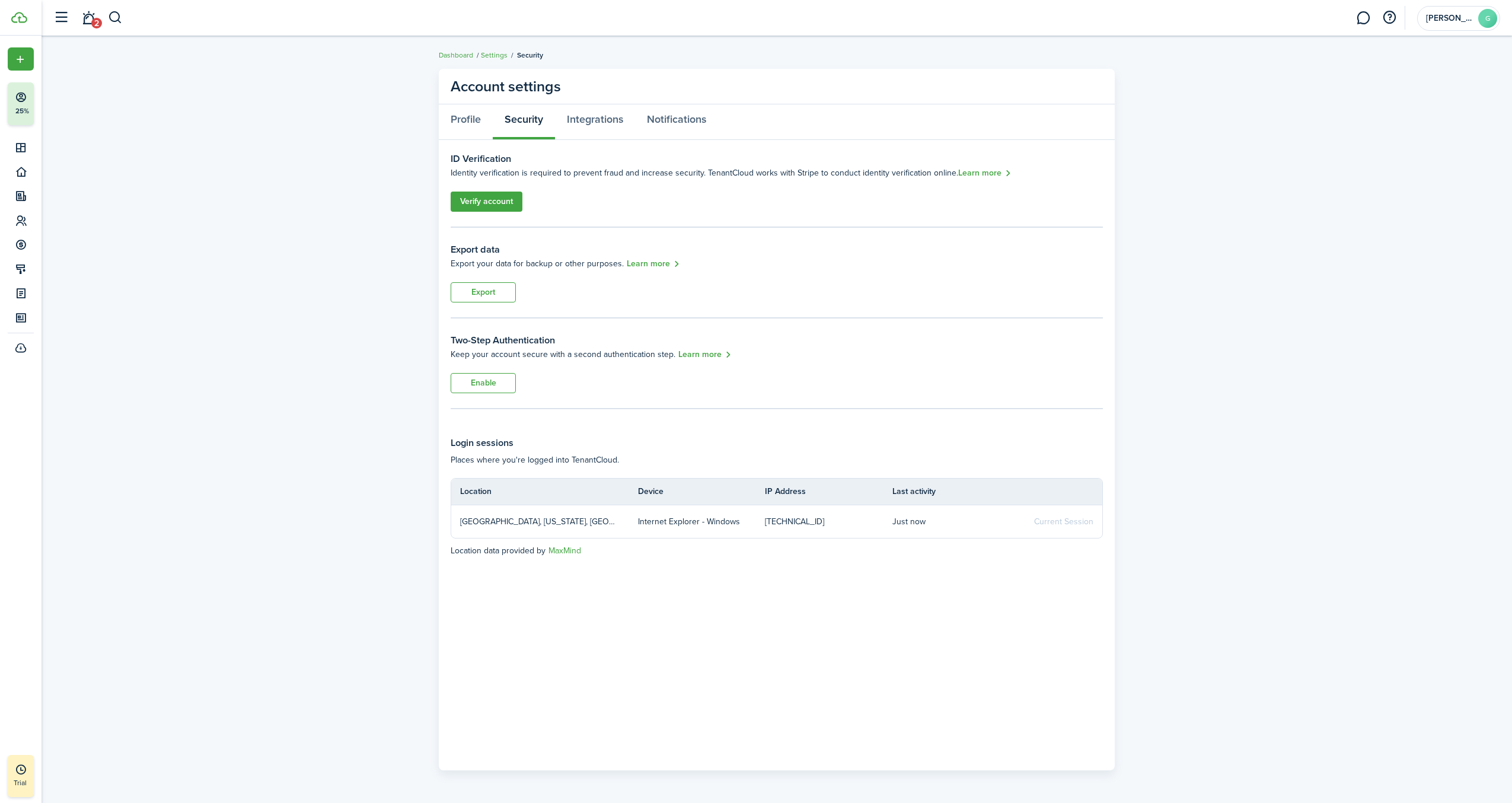
click at [494, 204] on link "Verify account" at bounding box center [487, 201] width 72 height 20
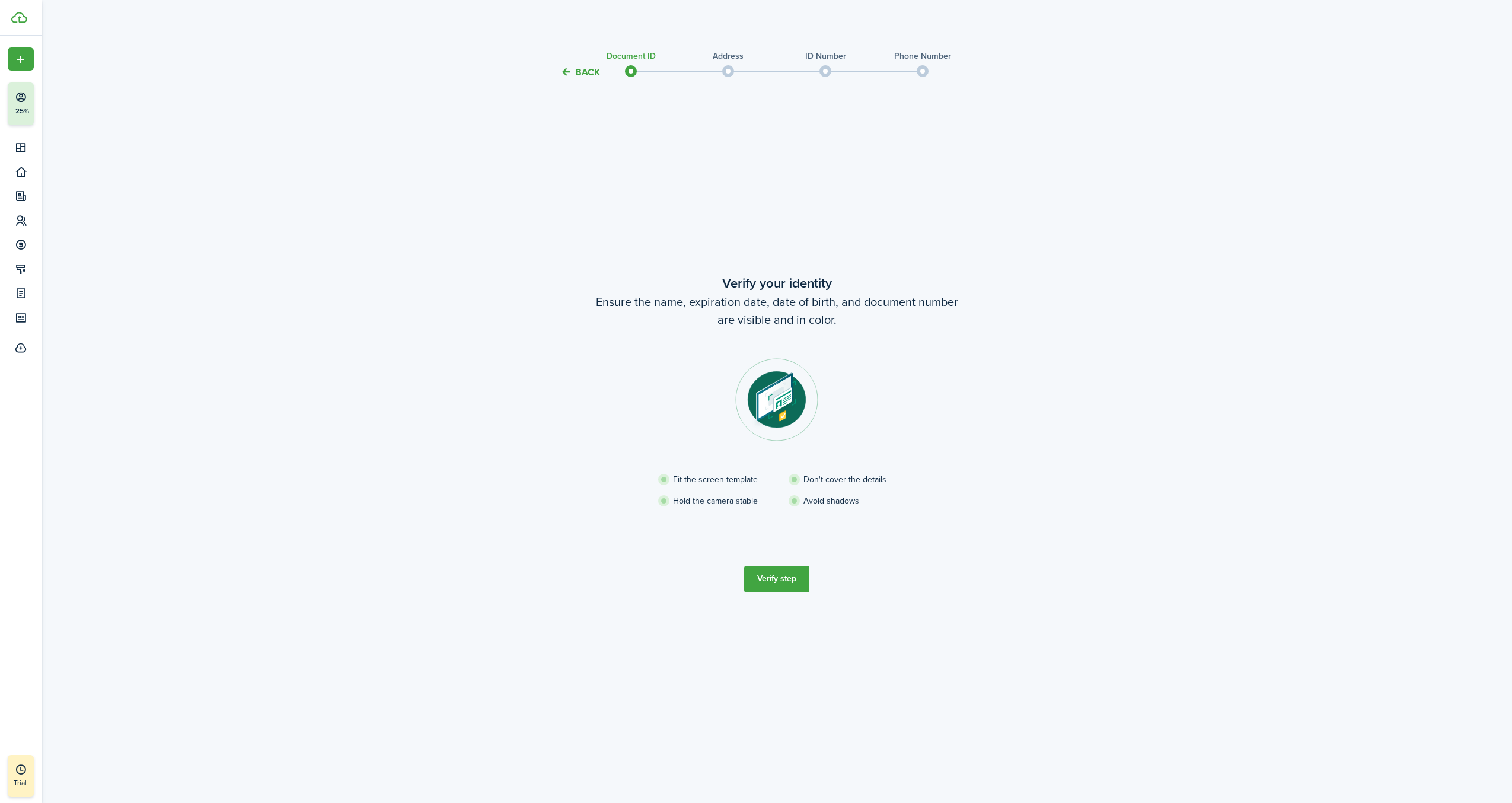
click at [458, 250] on div "Back Document ID Address ID Number Phone Number Verify your identity Ensure the…" at bounding box center [777, 406] width 688 height 729
drag, startPoint x: 790, startPoint y: 572, endPoint x: 787, endPoint y: 581, distance: 9.5
click at [787, 580] on button "Verify step" at bounding box center [776, 579] width 65 height 27
click at [772, 569] on button "Continue" at bounding box center [776, 576] width 65 height 27
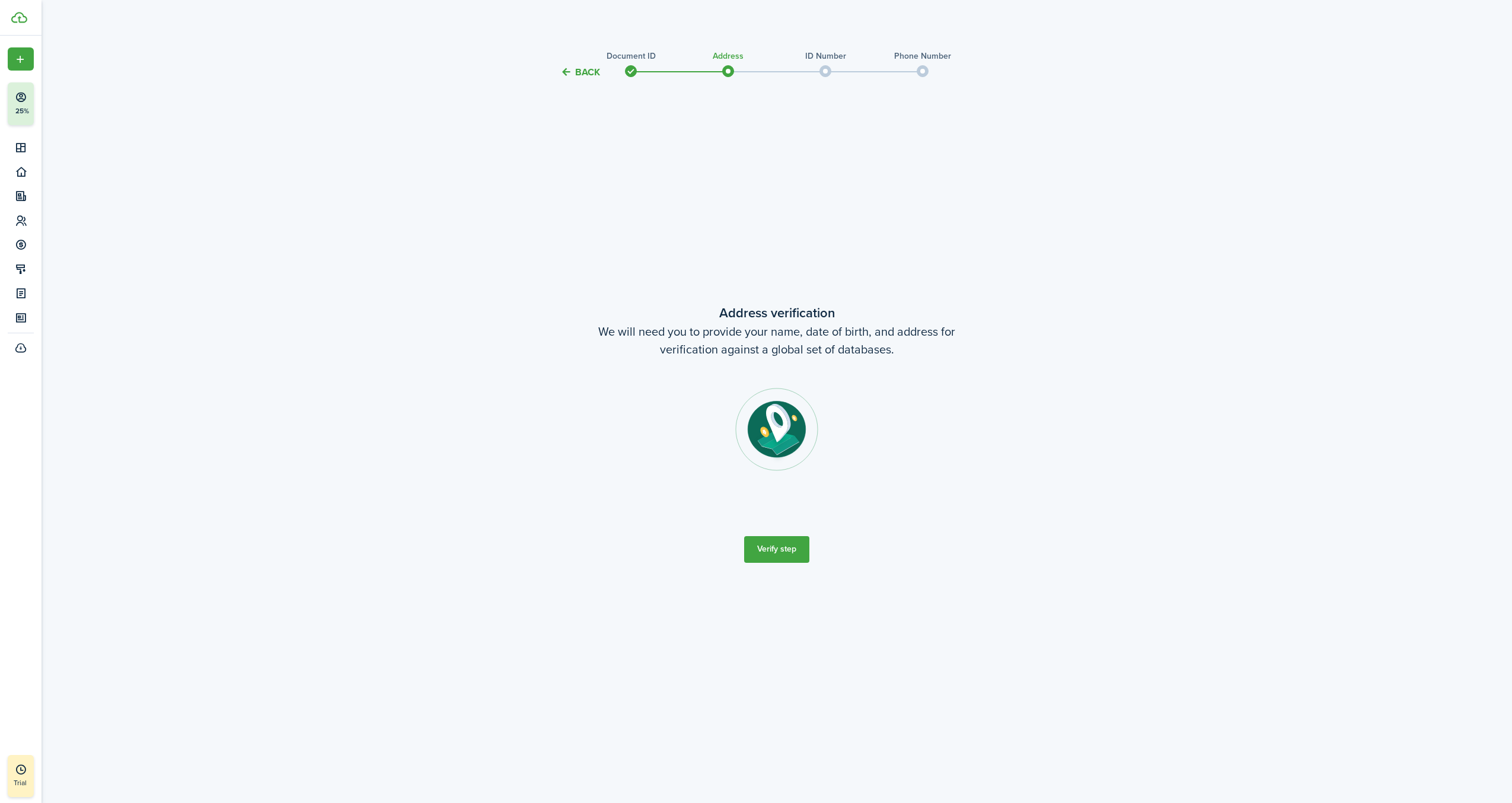
click at [795, 555] on button "Verify step" at bounding box center [776, 549] width 65 height 27
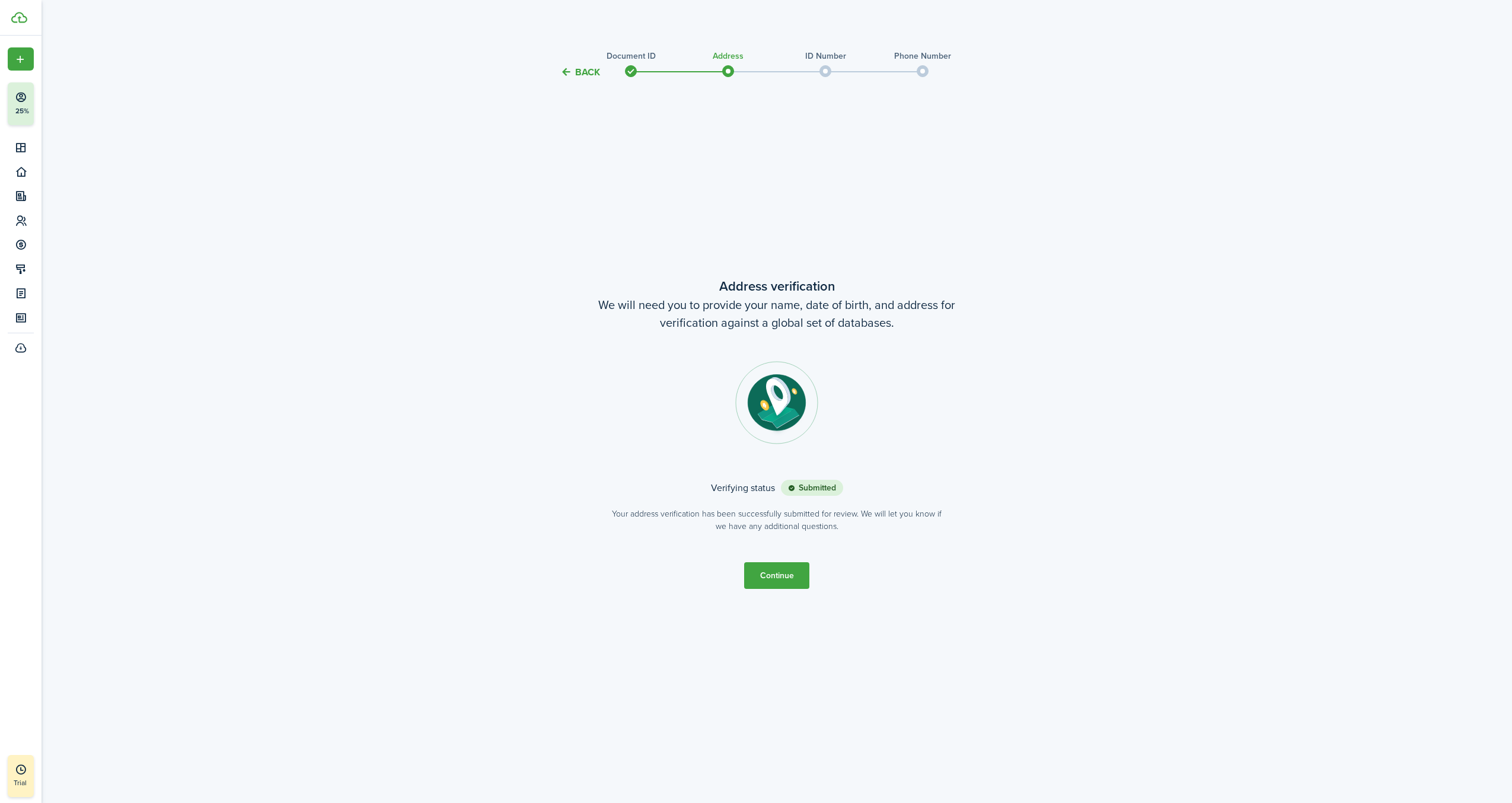
click at [791, 581] on button "Continue" at bounding box center [776, 576] width 65 height 27
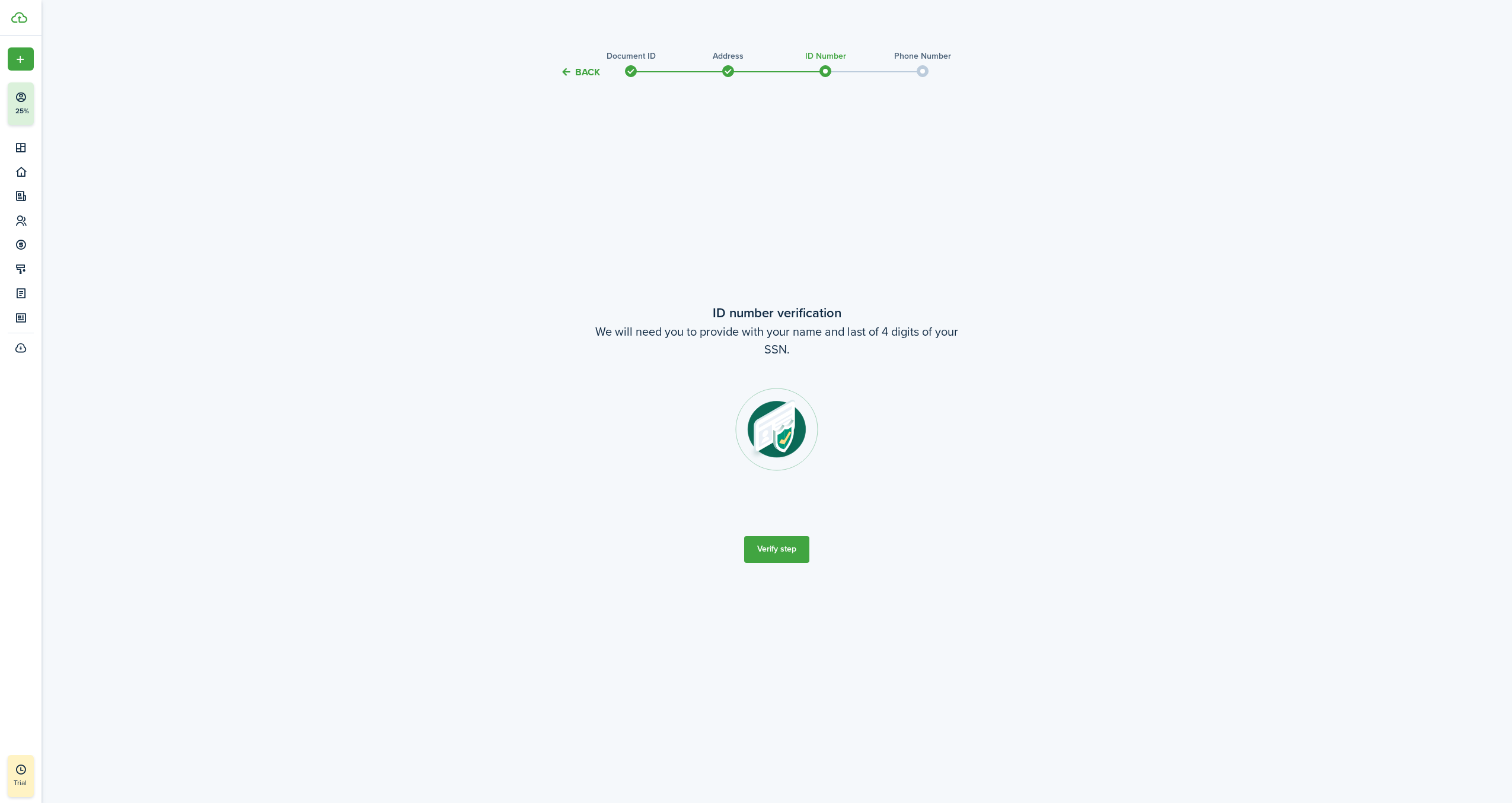
click at [796, 548] on button "Verify step" at bounding box center [776, 549] width 65 height 27
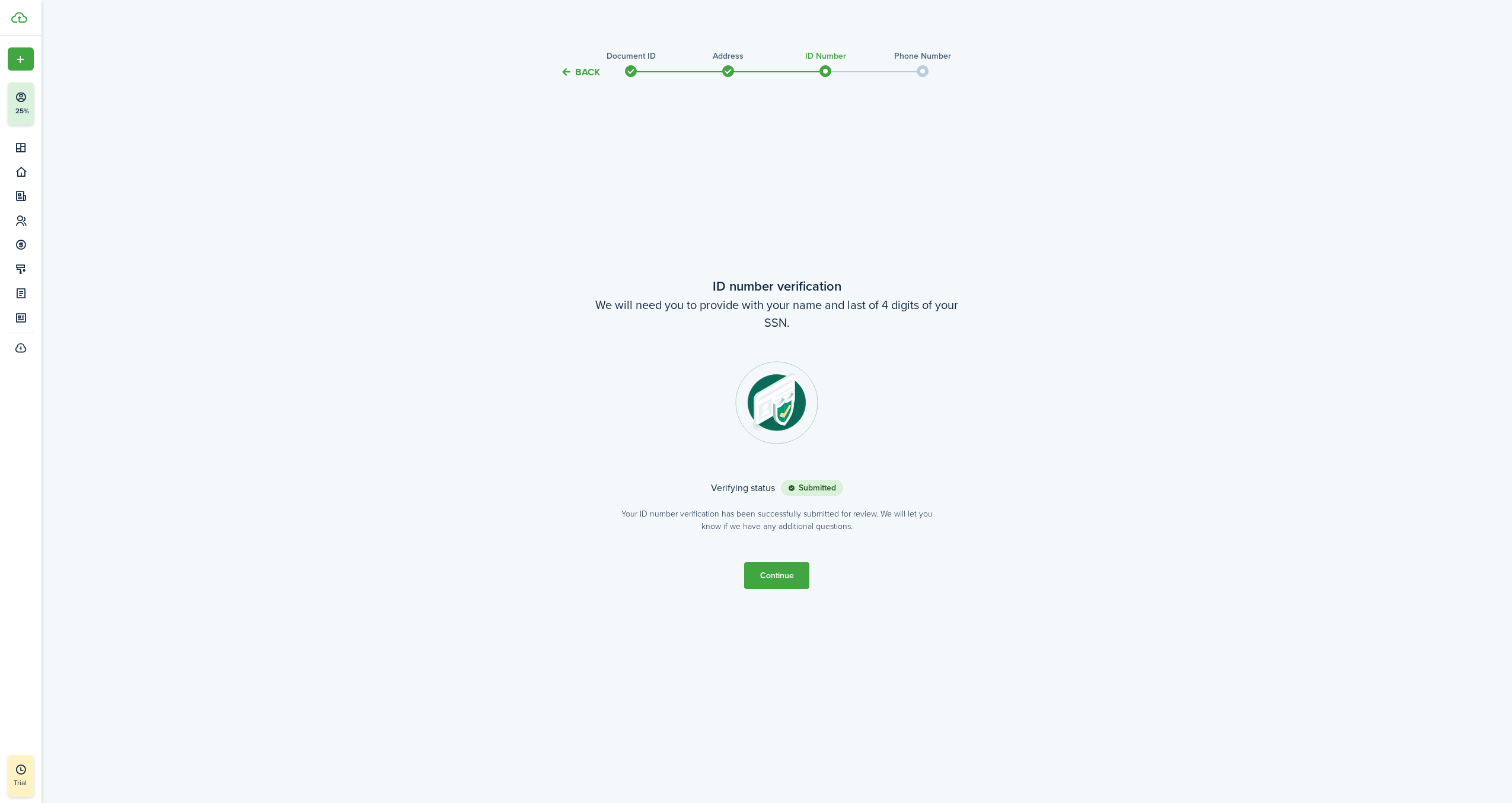
click at [794, 581] on button "Continue" at bounding box center [776, 576] width 65 height 27
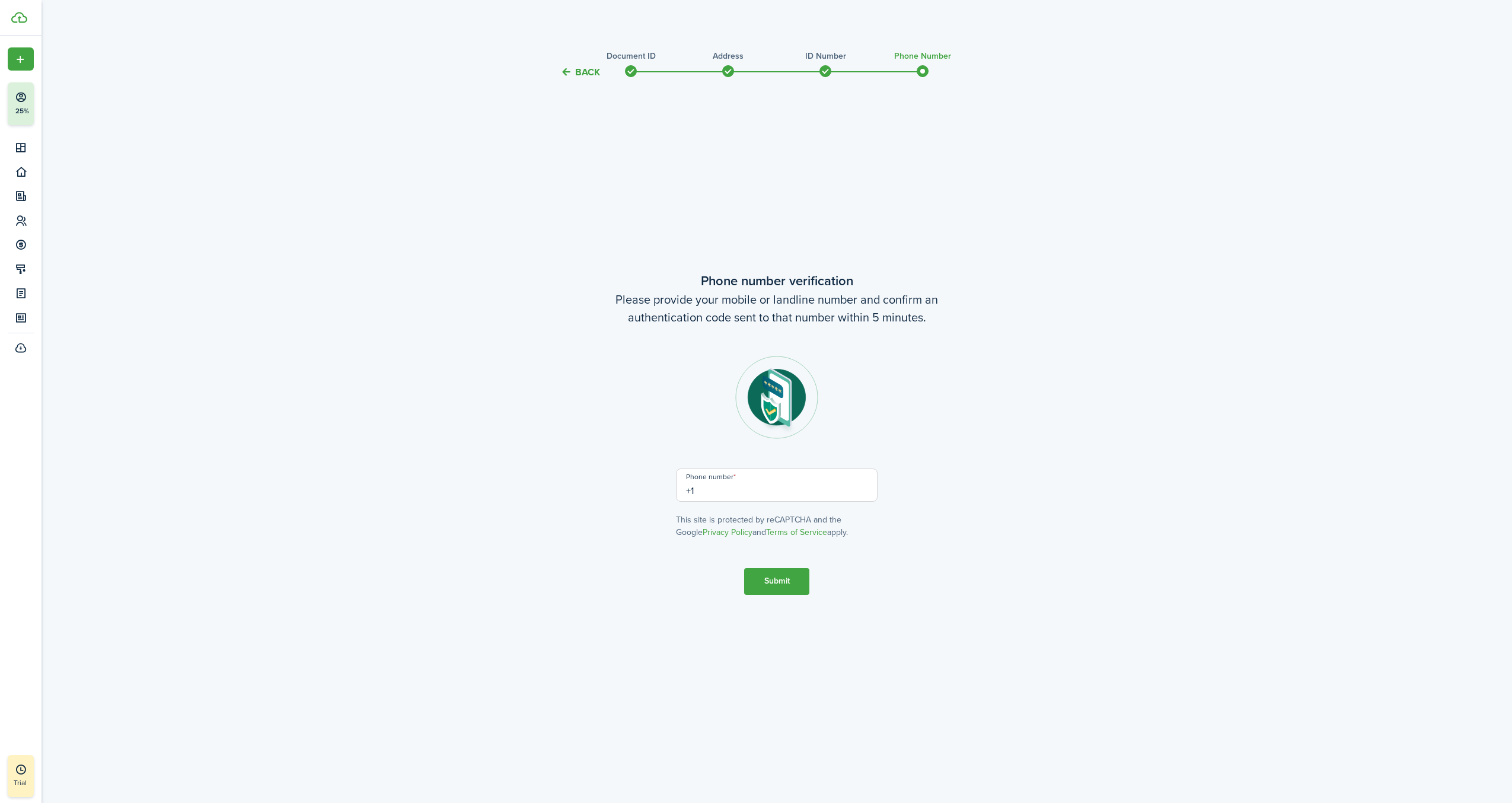
click at [792, 488] on input "+1" at bounding box center [776, 485] width 201 height 33
type input "[PHONE_NUMBER]"
click at [764, 588] on button "Submit" at bounding box center [776, 581] width 65 height 27
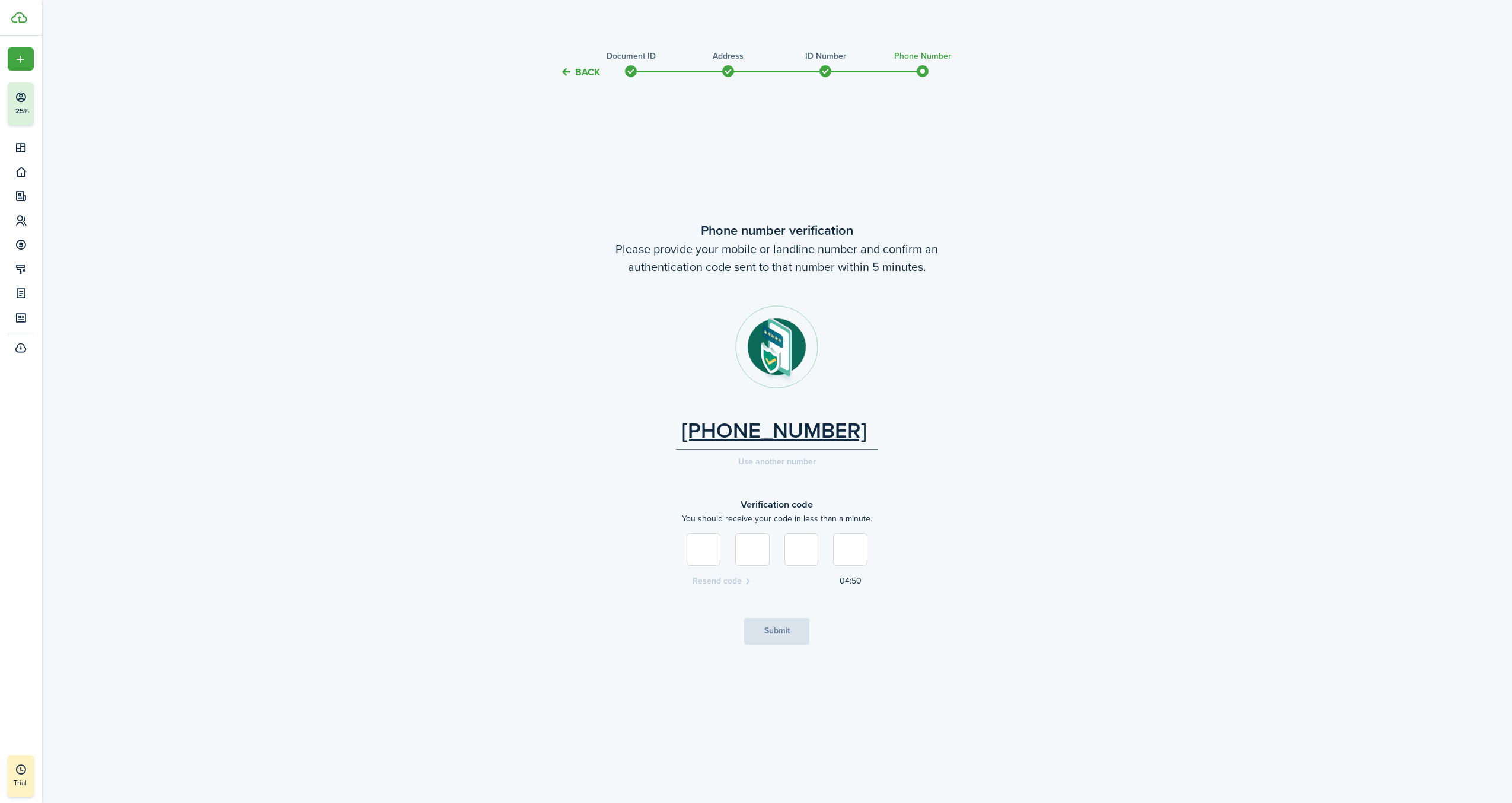
type input "6"
type input "3"
type input "9"
type input "6"
click at [762, 624] on button "Submit" at bounding box center [776, 631] width 65 height 27
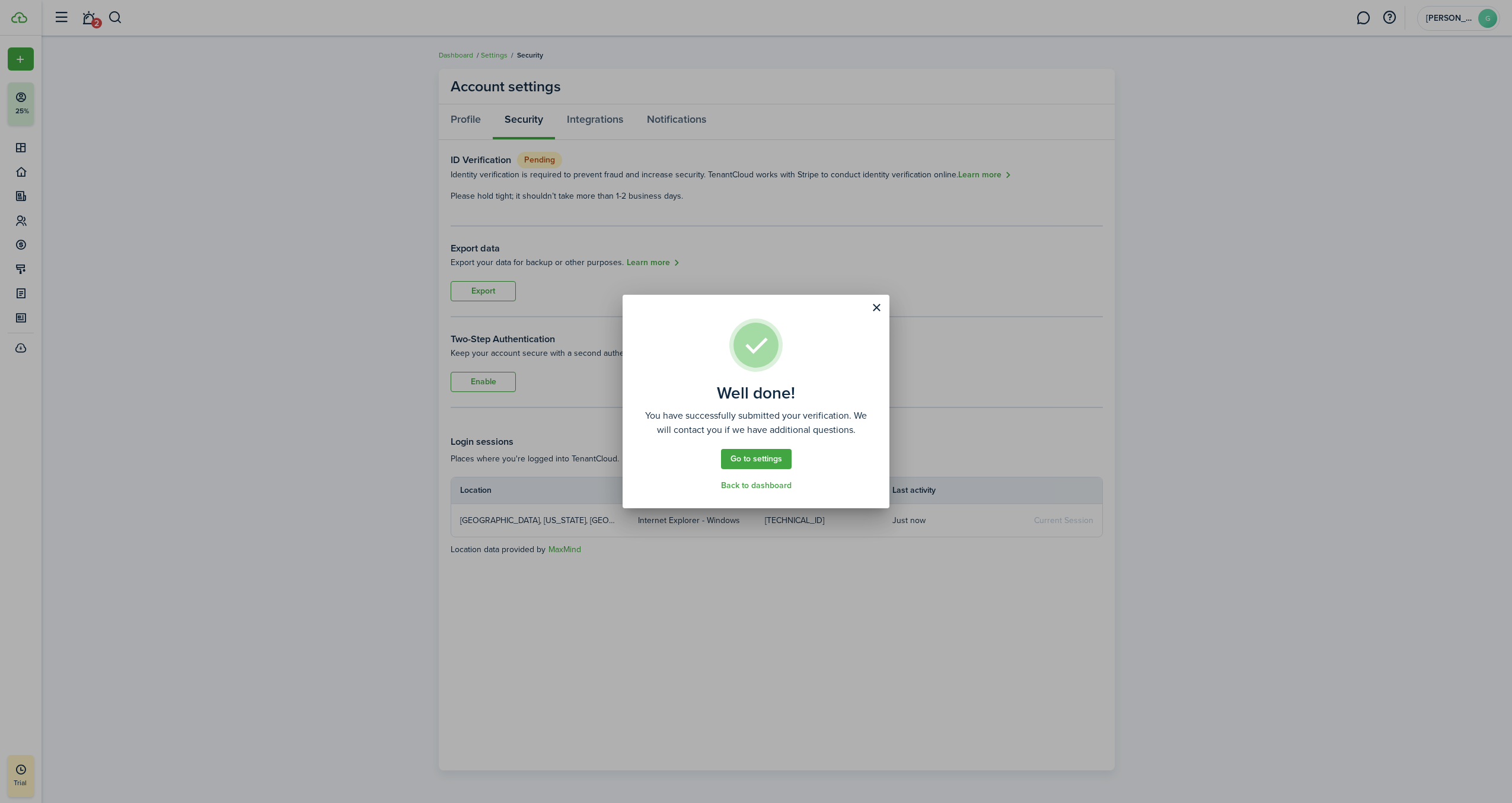
click at [763, 481] on link "Back to dashboard" at bounding box center [756, 486] width 71 height 9
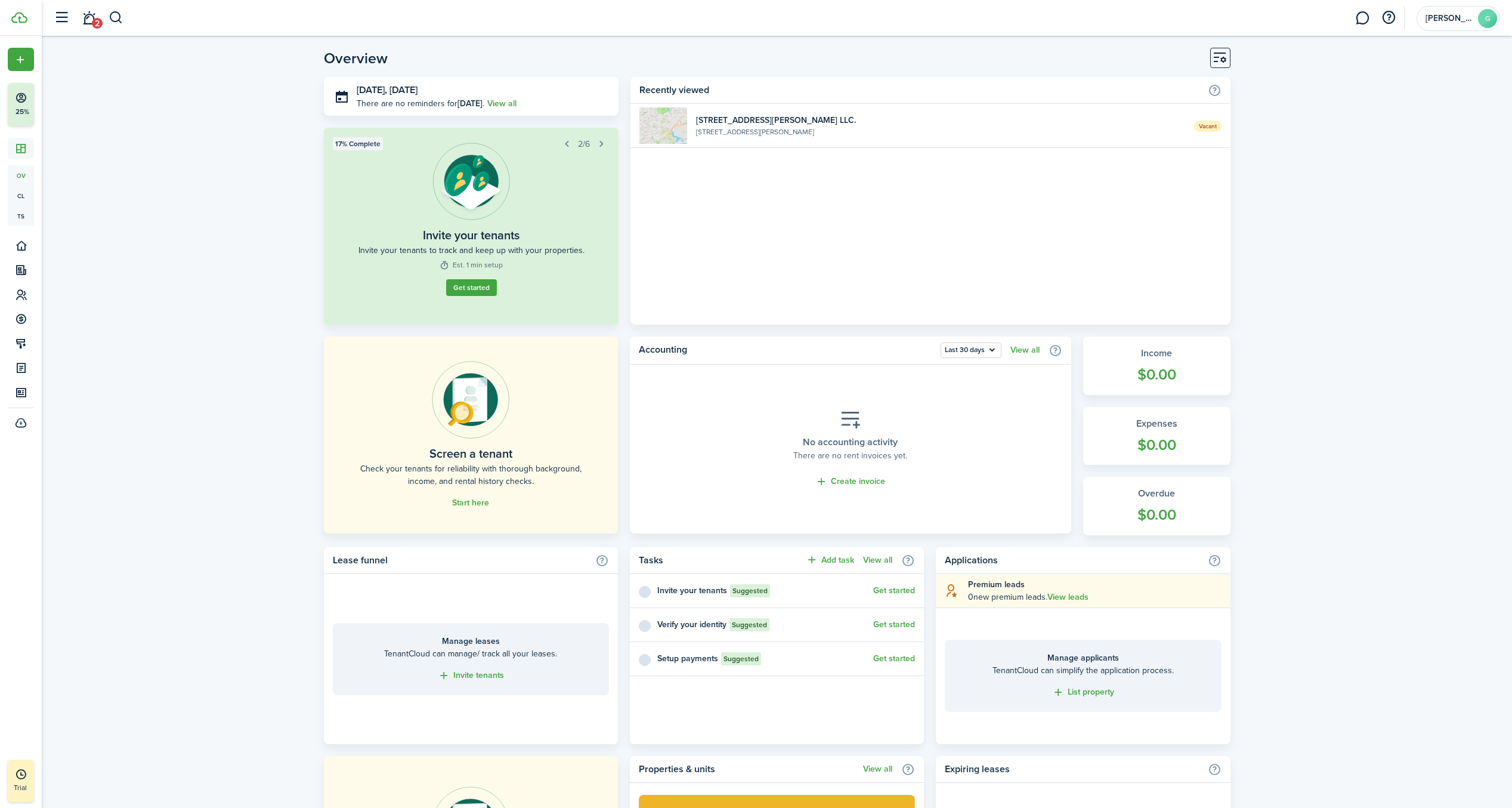
scroll to position [318, 0]
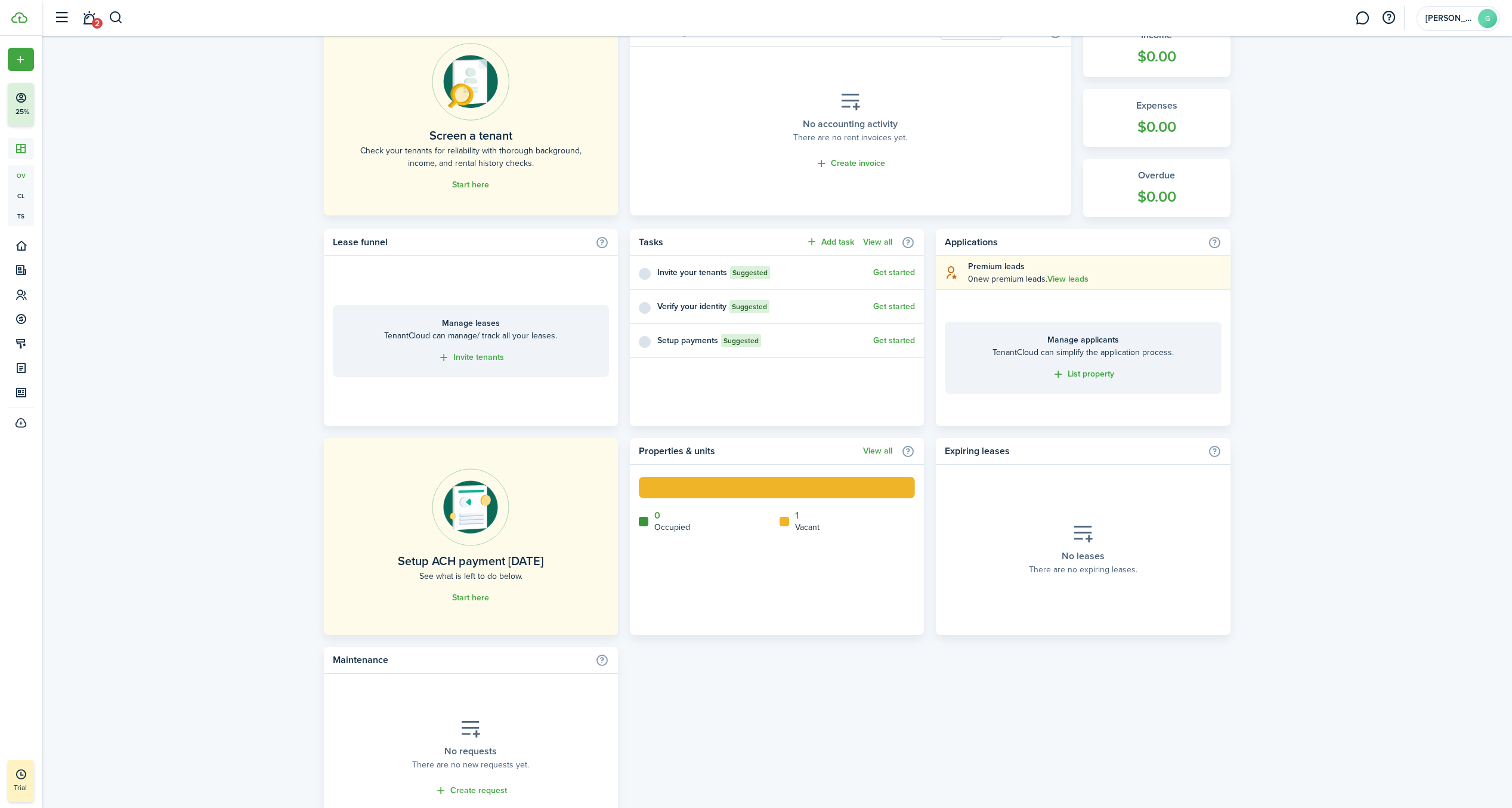
click at [465, 594] on link "Start here" at bounding box center [470, 598] width 37 height 9
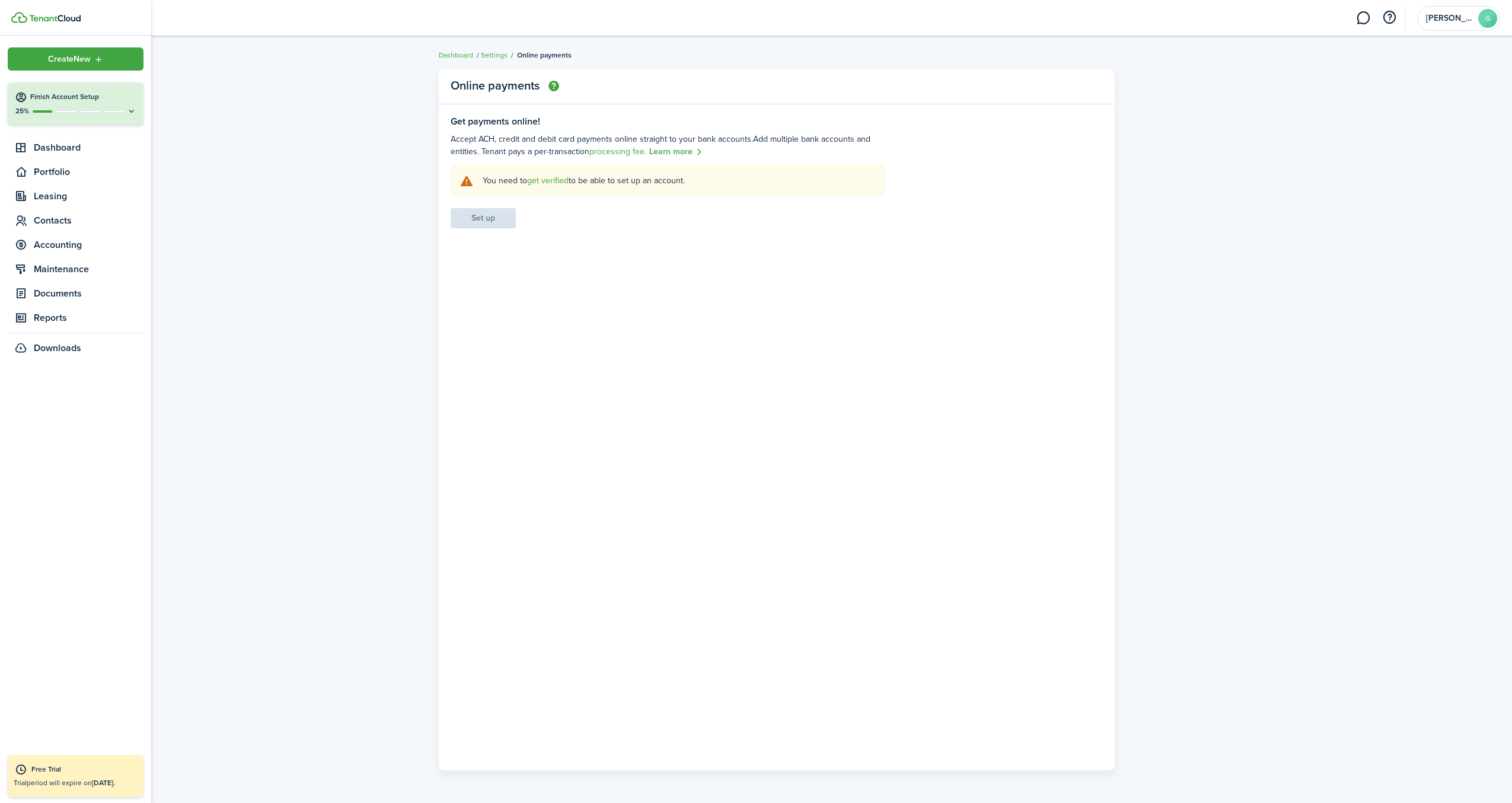
click at [133, 111] on icon at bounding box center [132, 110] width 9 height 9
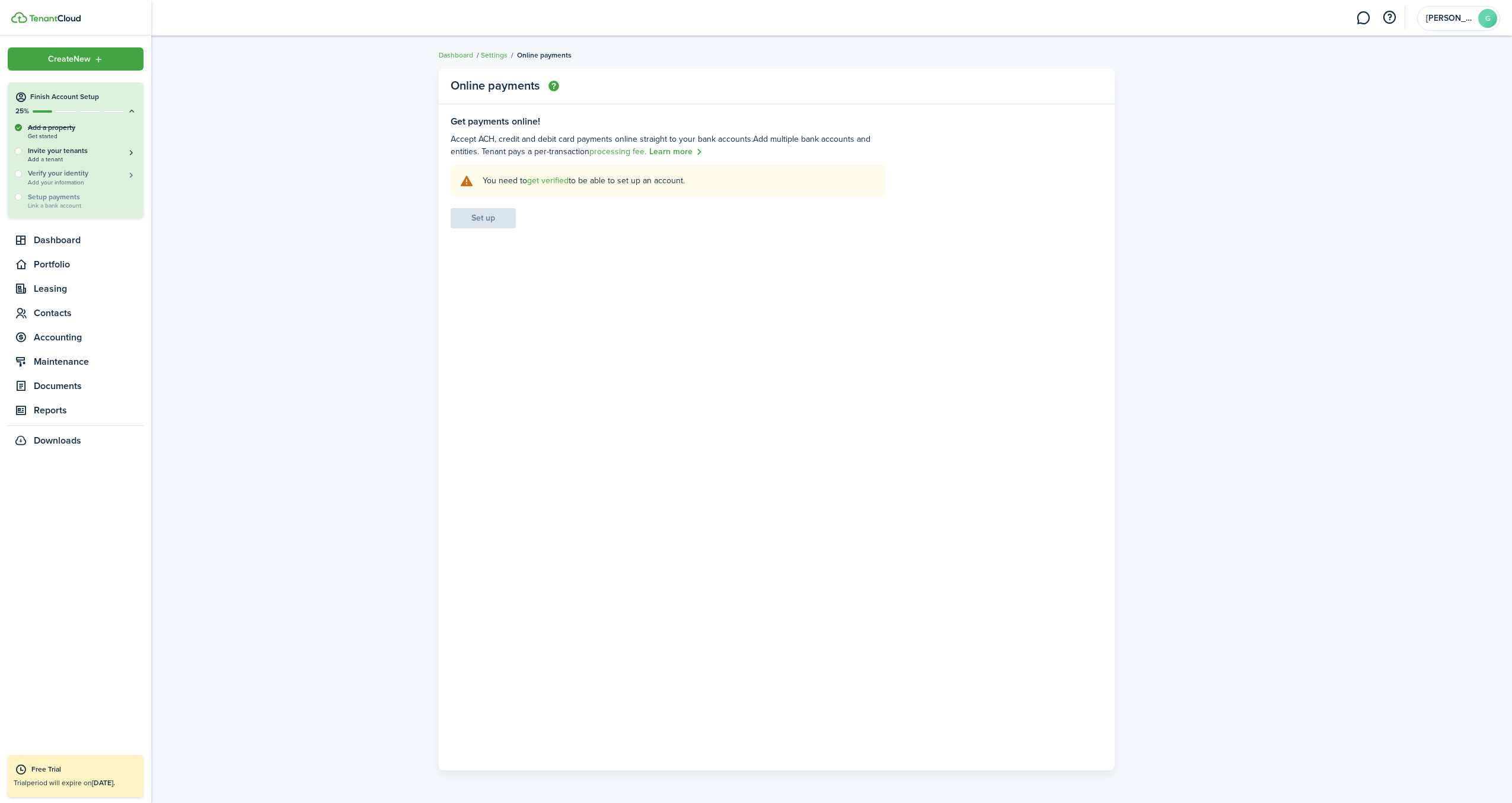
click at [132, 174] on button "Verify your identity Add your information" at bounding box center [82, 177] width 109 height 17
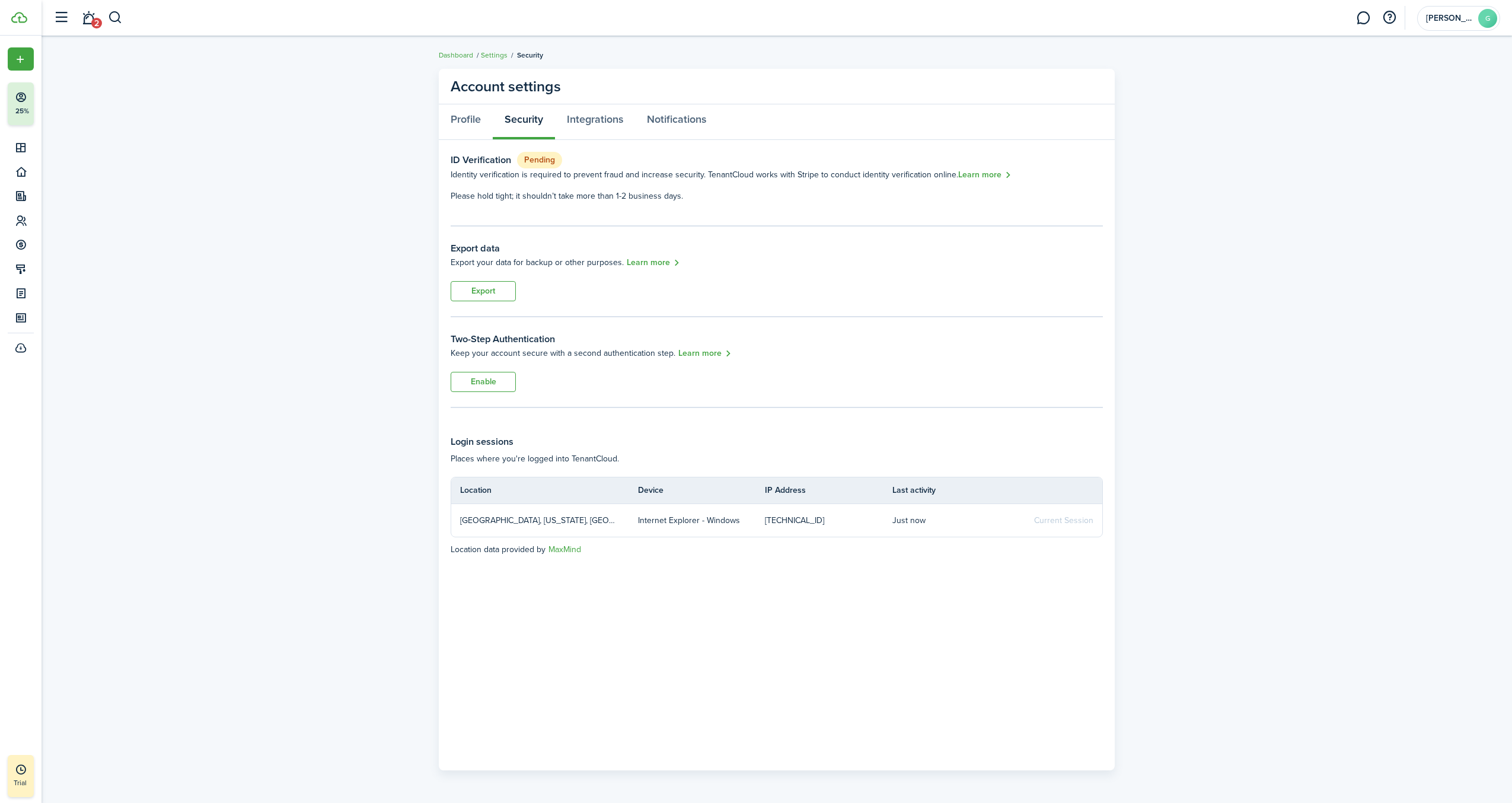
click at [99, 20] on span "2" at bounding box center [97, 24] width 11 height 11
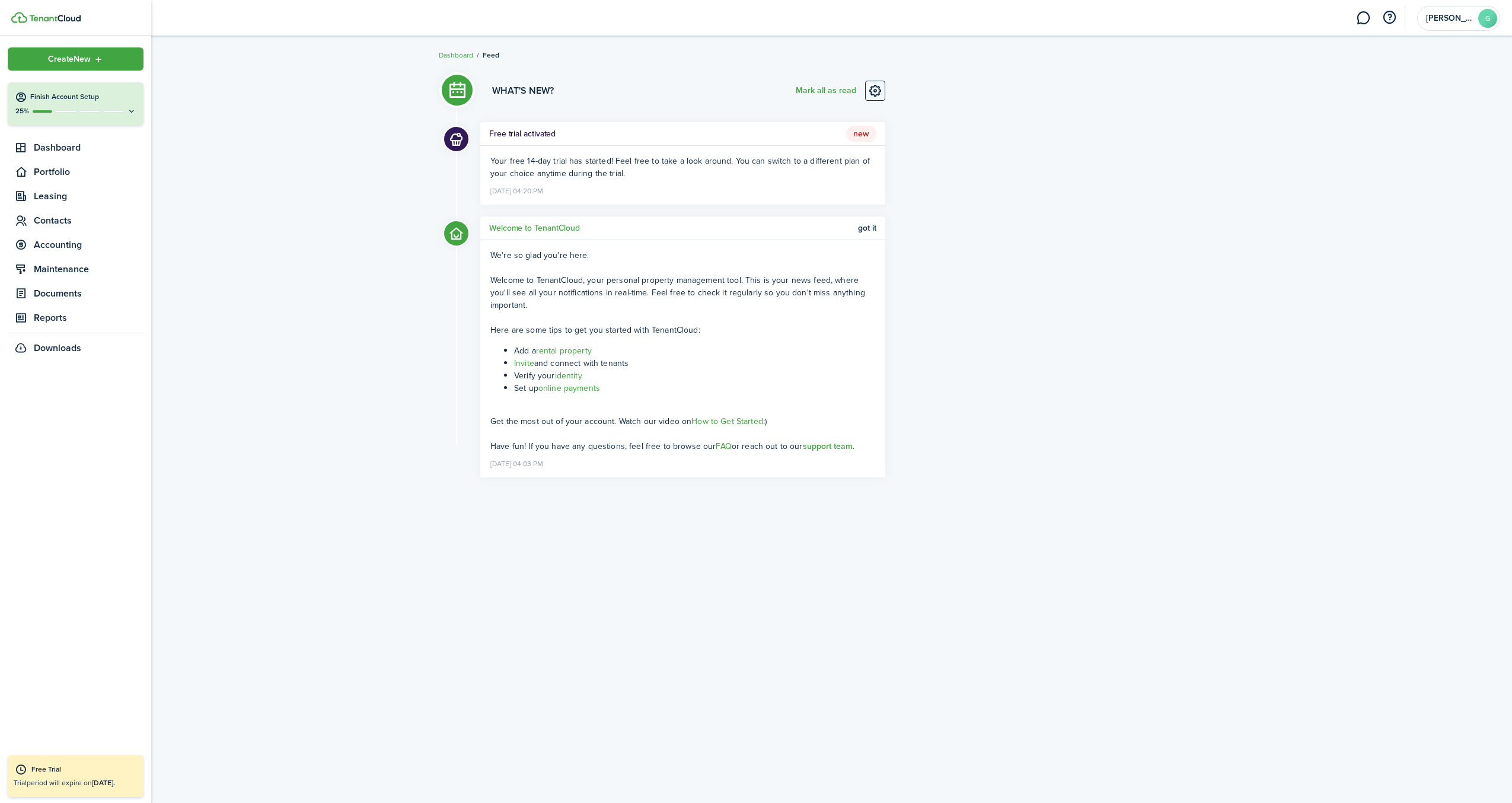
click at [35, 20] on img at bounding box center [55, 18] width 52 height 7
